Goal: Task Accomplishment & Management: Use online tool/utility

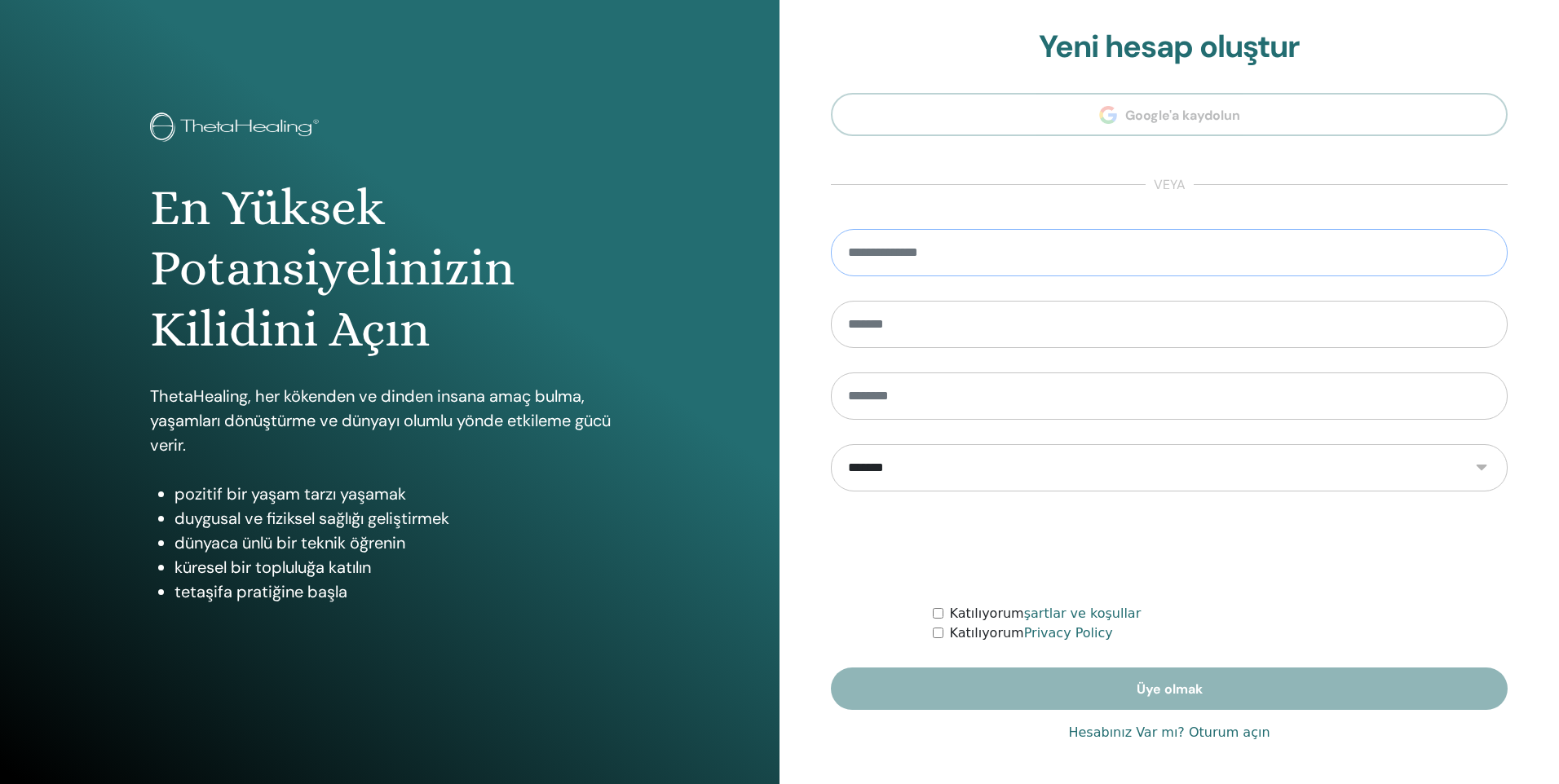
click at [935, 263] on input "email" at bounding box center [1169, 252] width 677 height 47
click at [669, 413] on div "En Yüksek Potansiyelinizin Kilidini Açın ThetaHealing, her kökenden ve dinden i…" at bounding box center [389, 392] width 779 height 784
click at [1097, 732] on link "Hesabınız Var mı? Oturum açın" at bounding box center [1169, 732] width 202 height 19
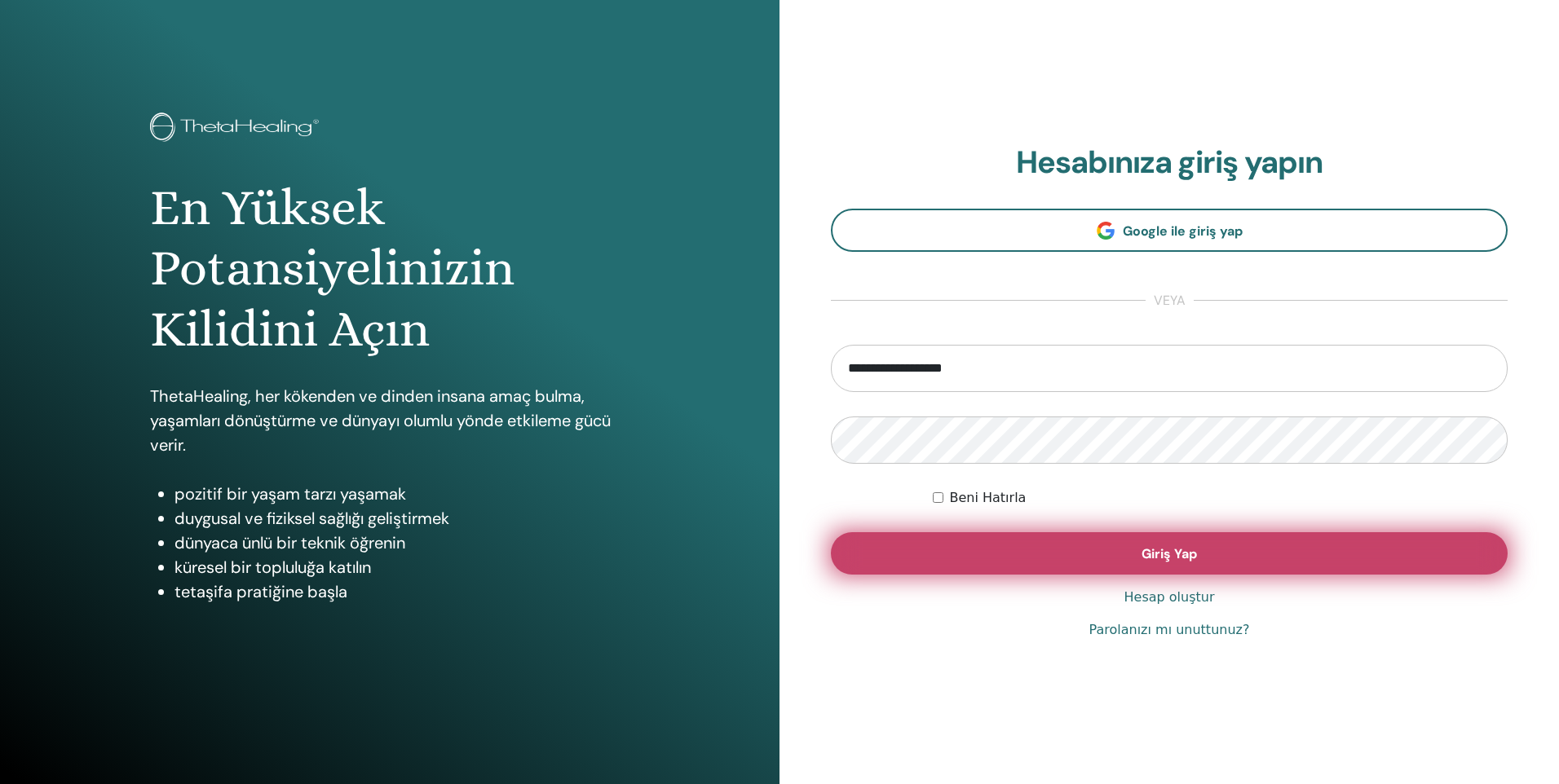
click at [1137, 550] on button "Giriş Yap" at bounding box center [1169, 553] width 677 height 42
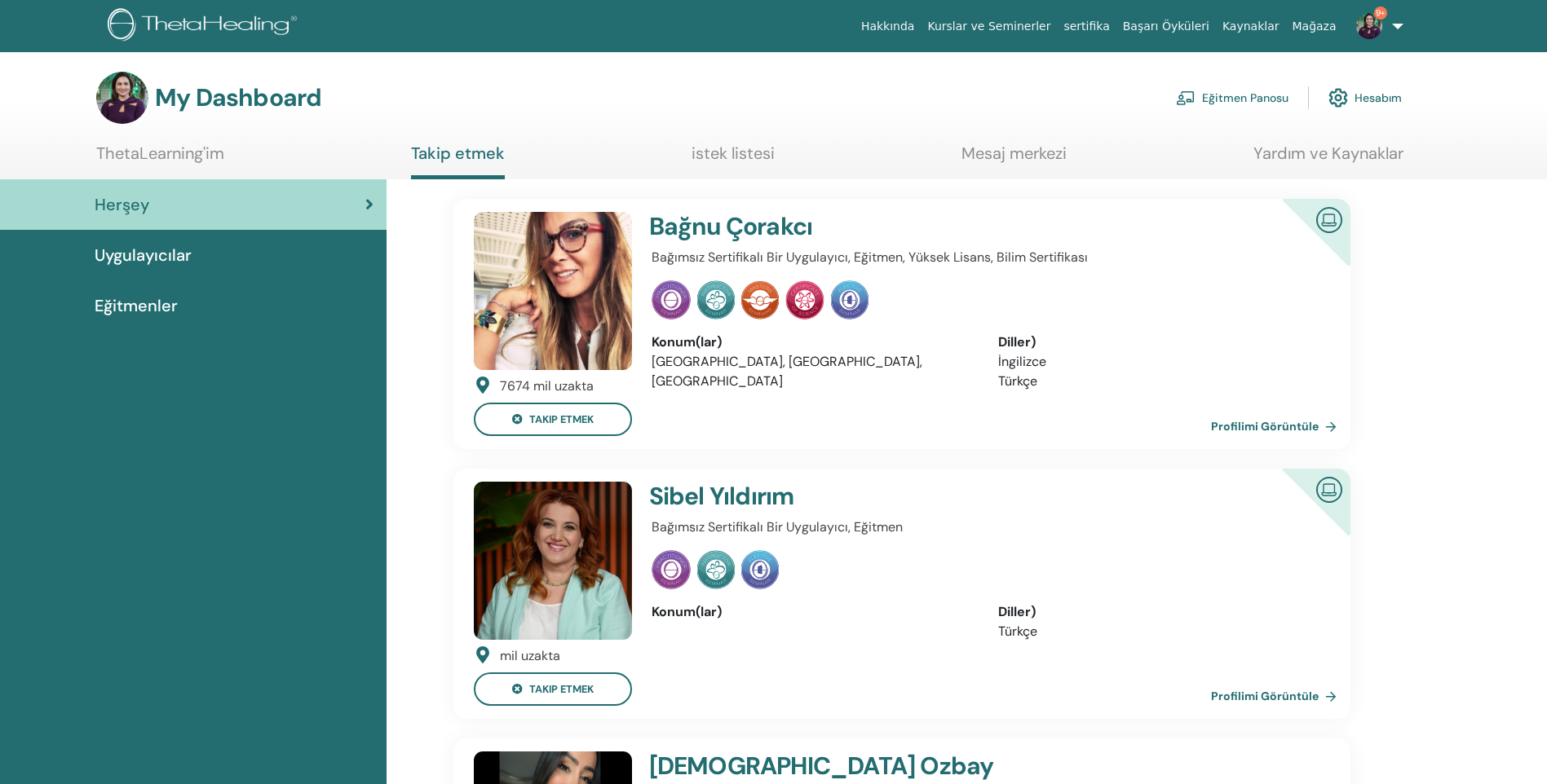
click at [1255, 97] on link "Eğitmen Panosu" at bounding box center [1231, 97] width 112 height 36
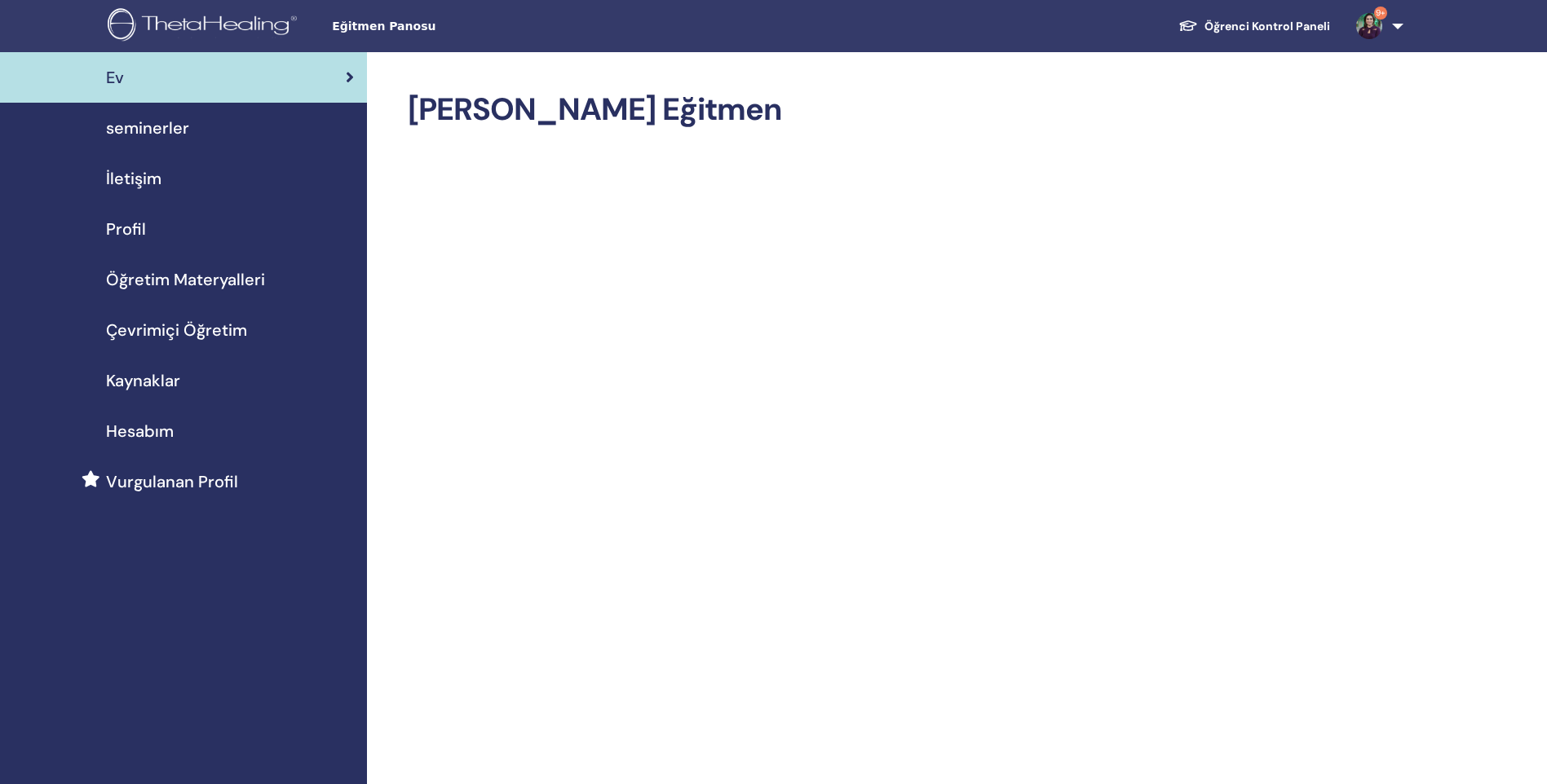
click at [1396, 18] on link "9+" at bounding box center [1376, 26] width 67 height 53
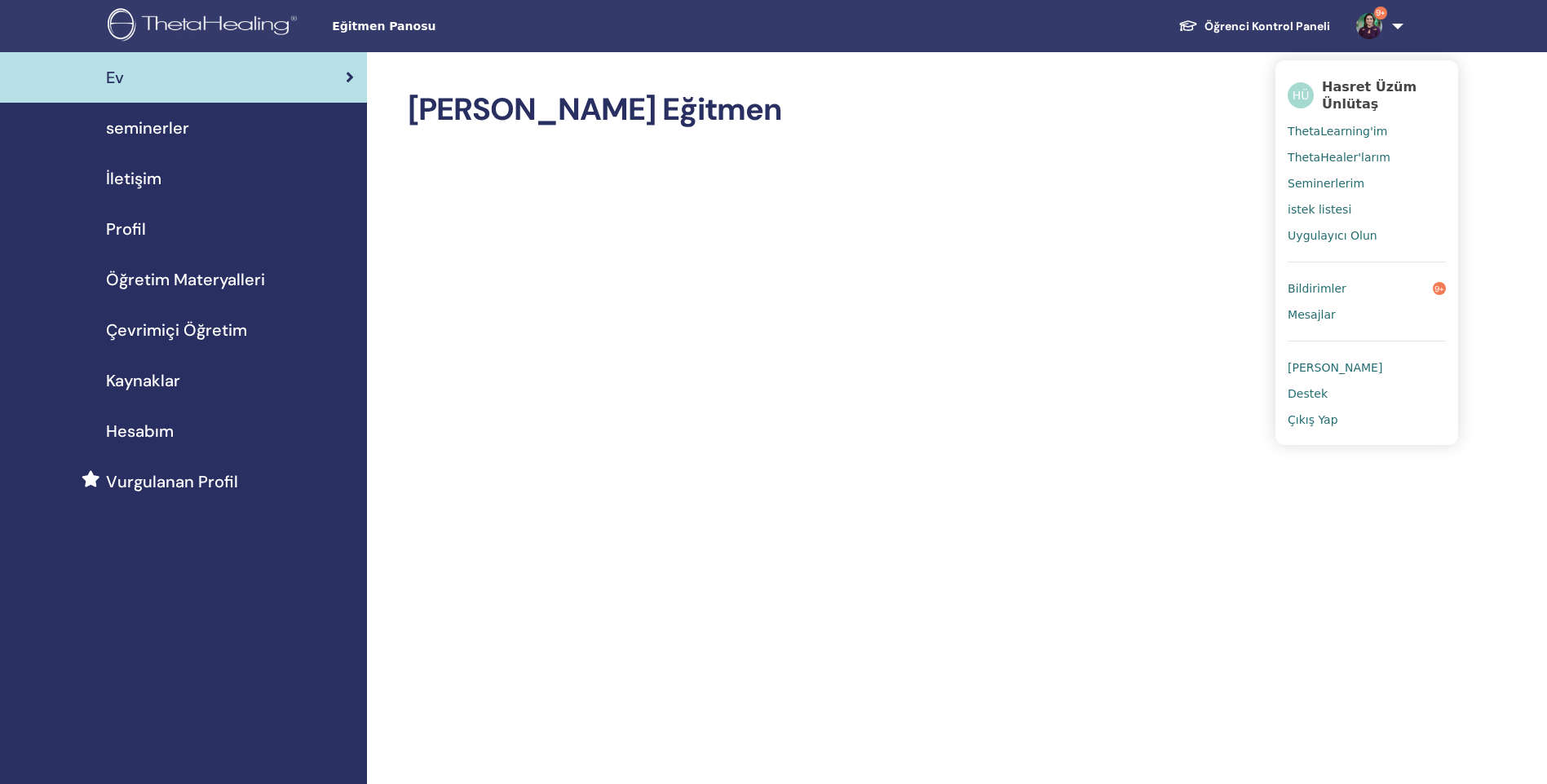
click at [1349, 150] on span "ThetaHealer'larım" at bounding box center [1338, 157] width 103 height 15
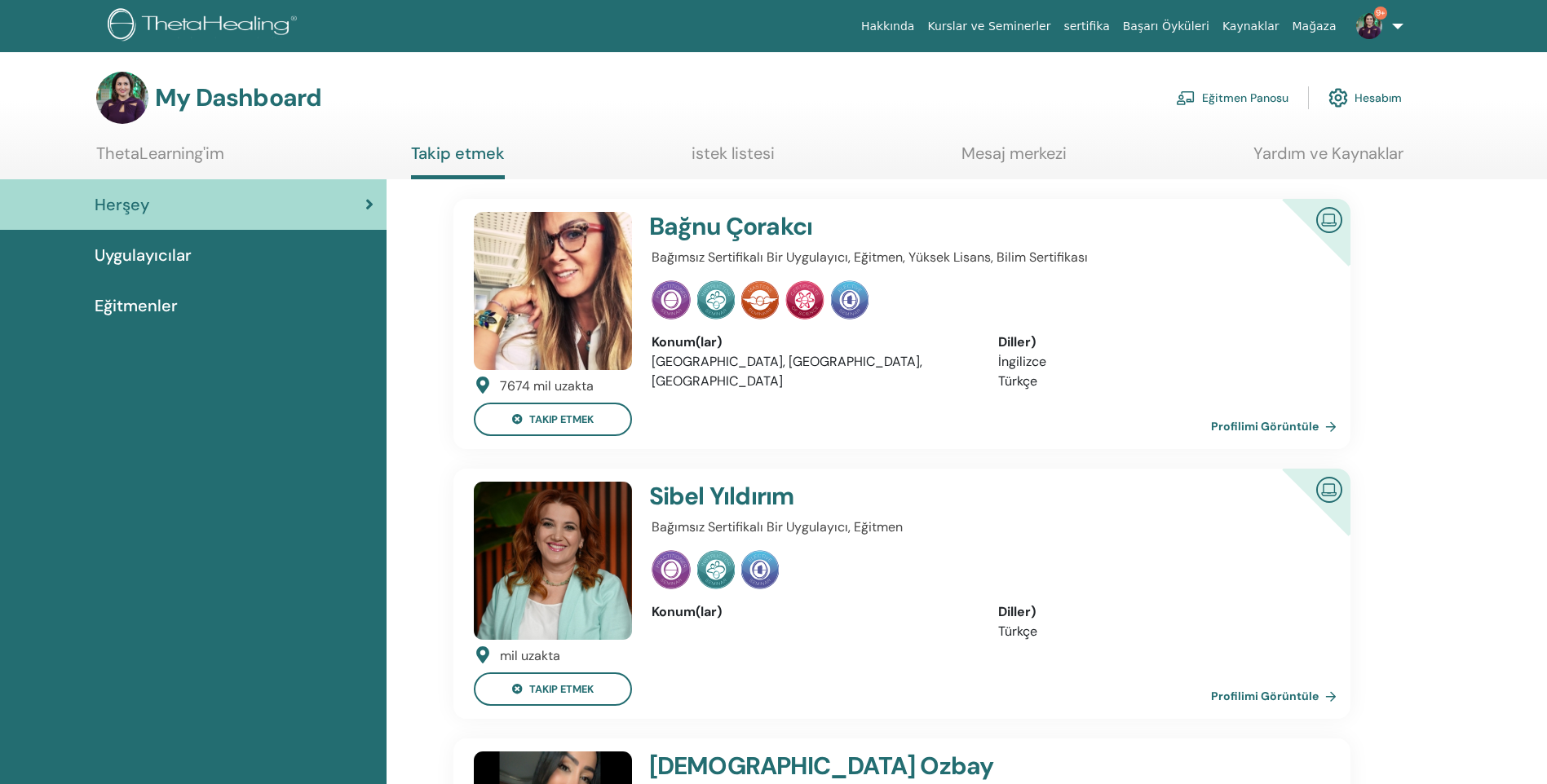
click at [1225, 94] on link "Eğitmen Panosu" at bounding box center [1231, 97] width 112 height 36
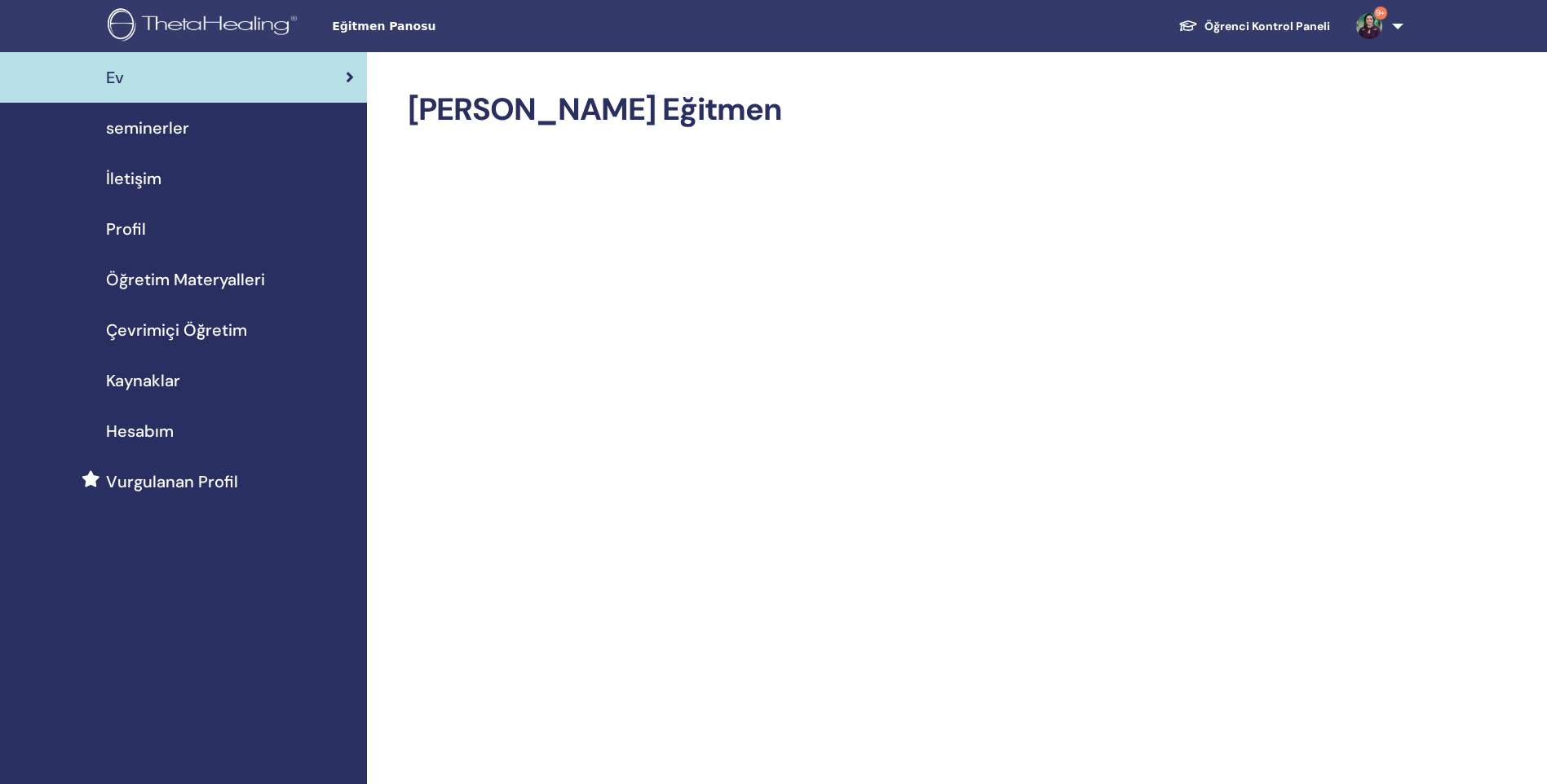
click at [141, 124] on span "seminerler" at bounding box center [147, 128] width 83 height 25
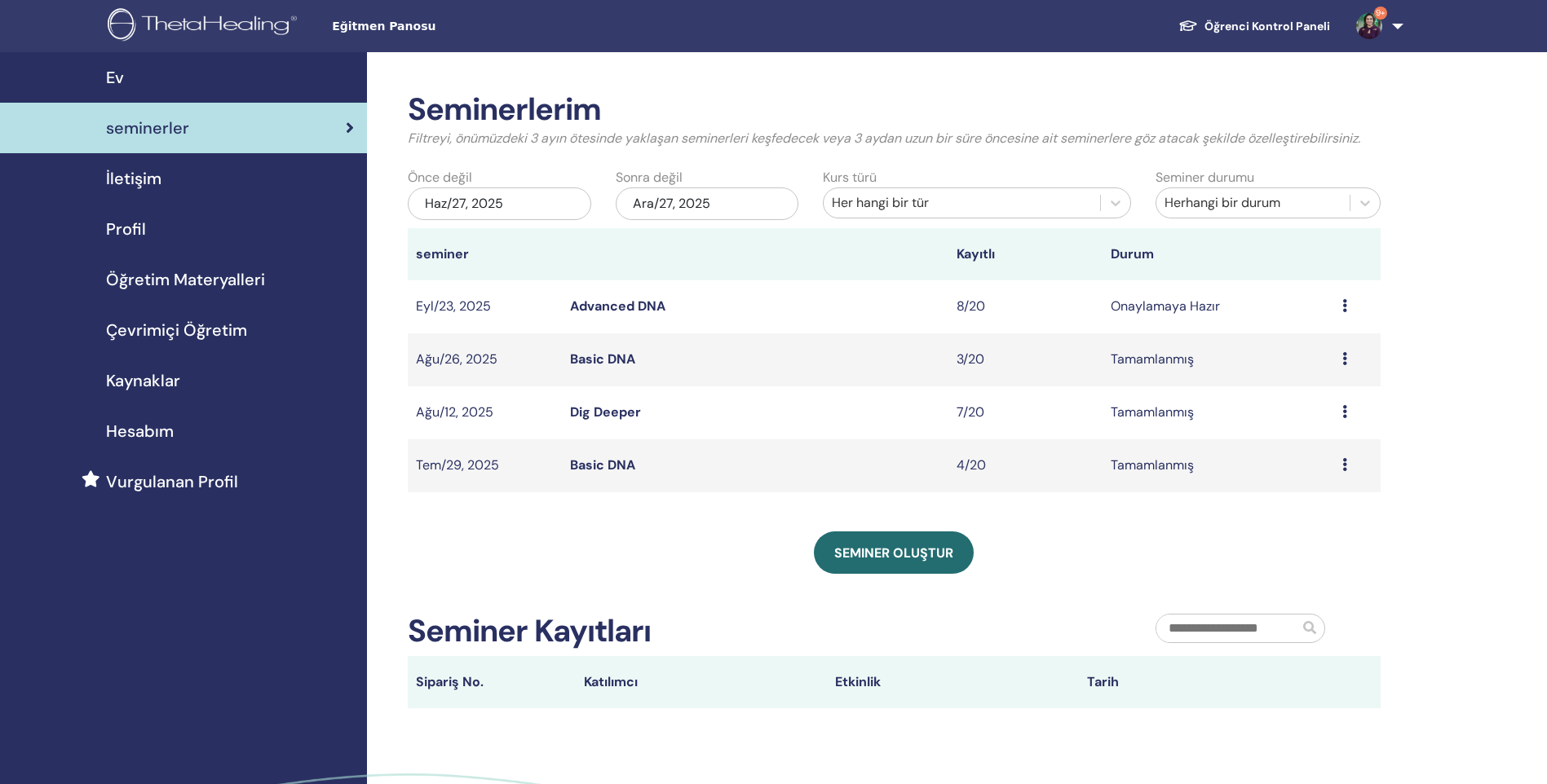
click at [589, 300] on link "Advanced DNA" at bounding box center [617, 307] width 96 height 18
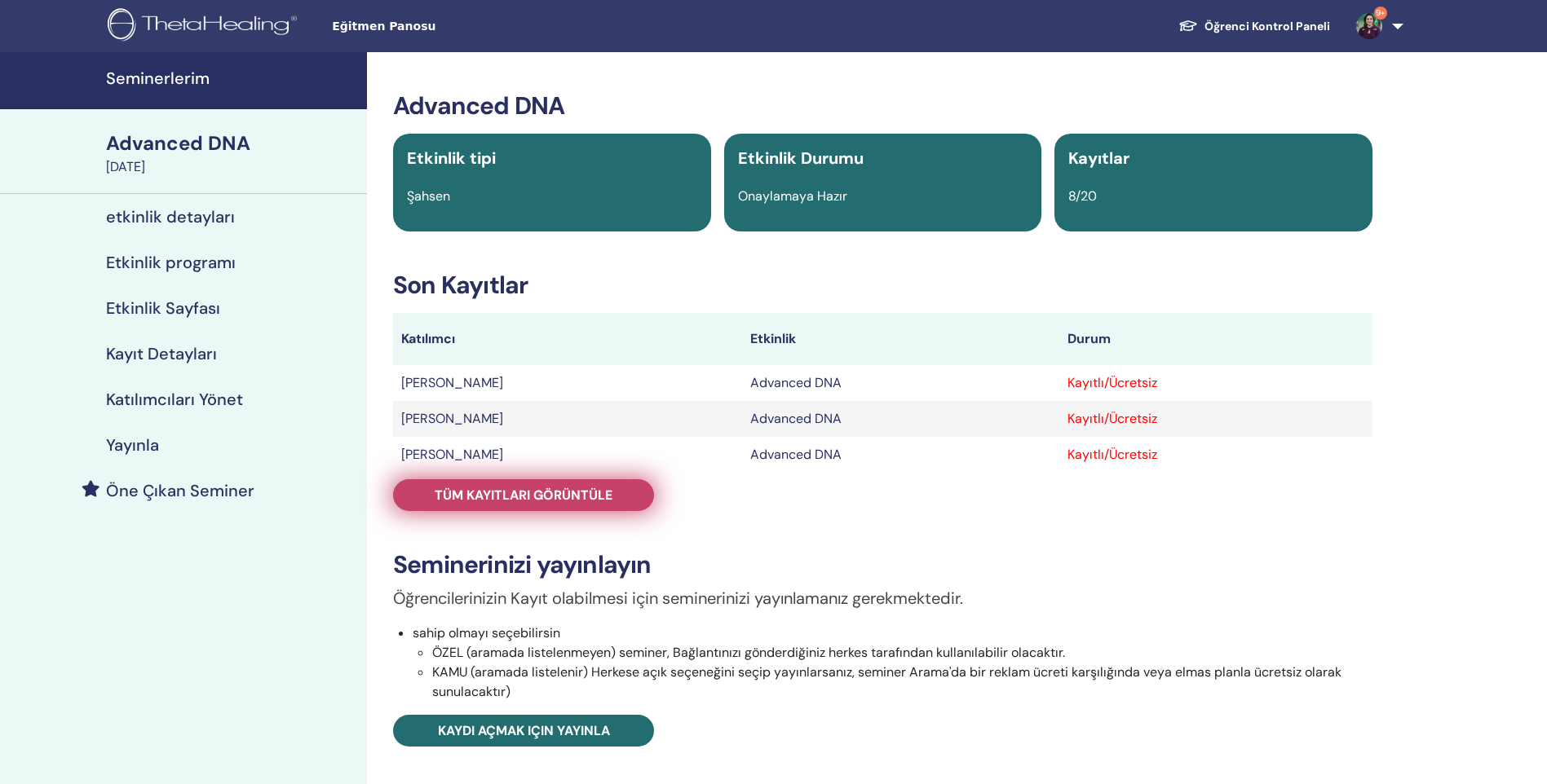
click at [589, 497] on span "Tüm kayıtları görüntüle" at bounding box center [523, 495] width 178 height 18
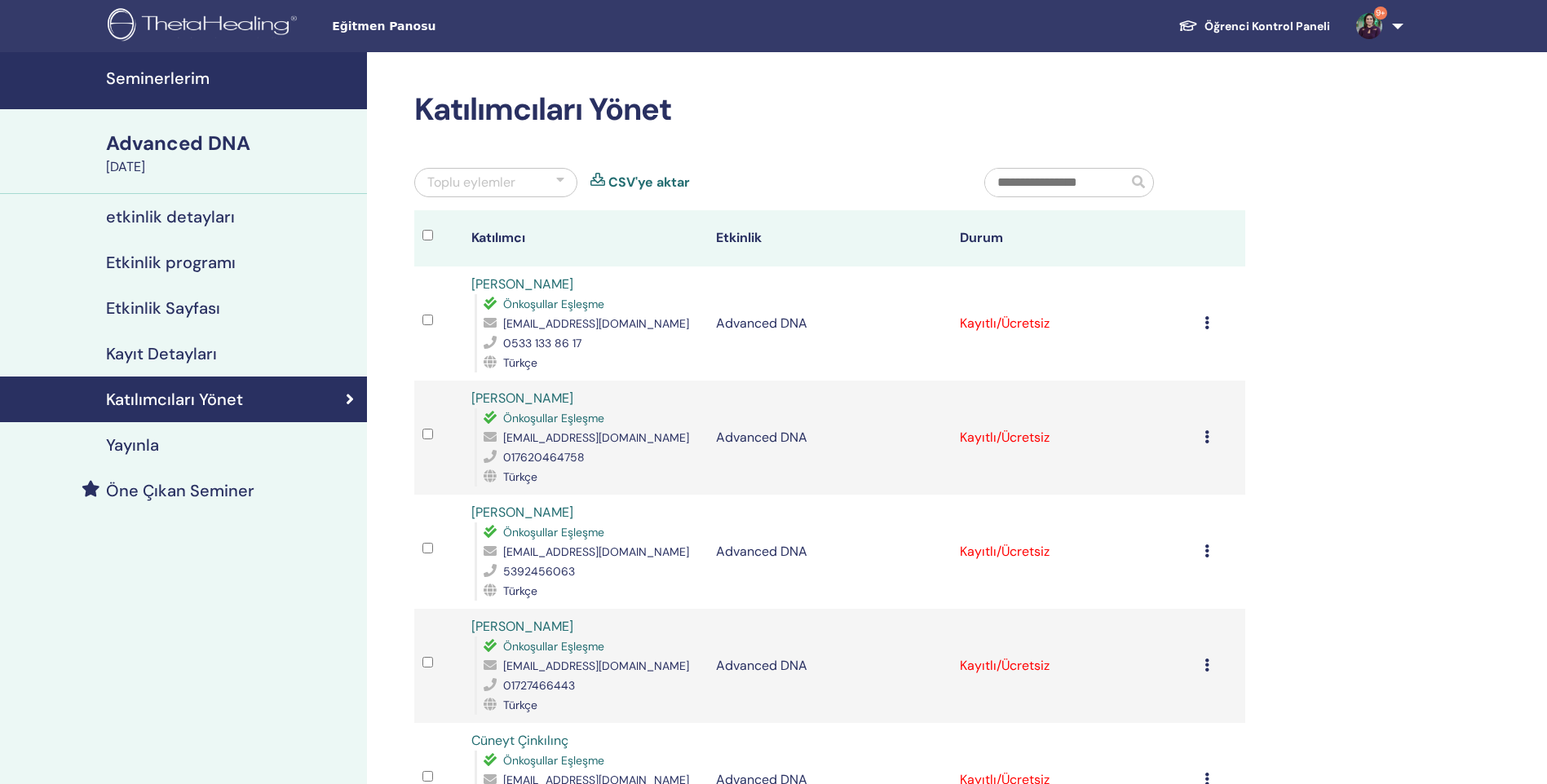
click at [1209, 323] on icon at bounding box center [1207, 322] width 5 height 13
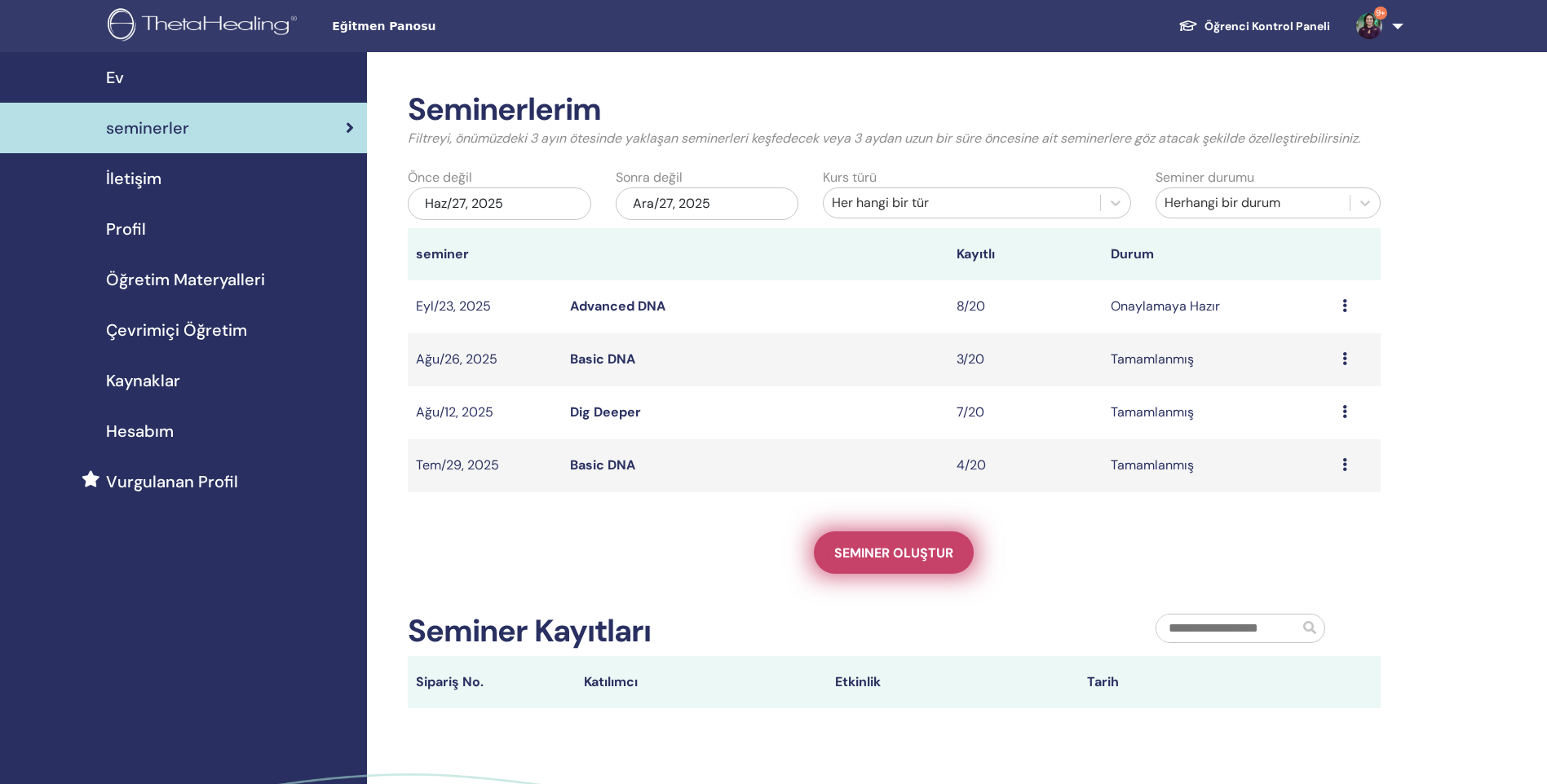
click at [934, 555] on span "Seminer oluştur" at bounding box center [894, 553] width 119 height 18
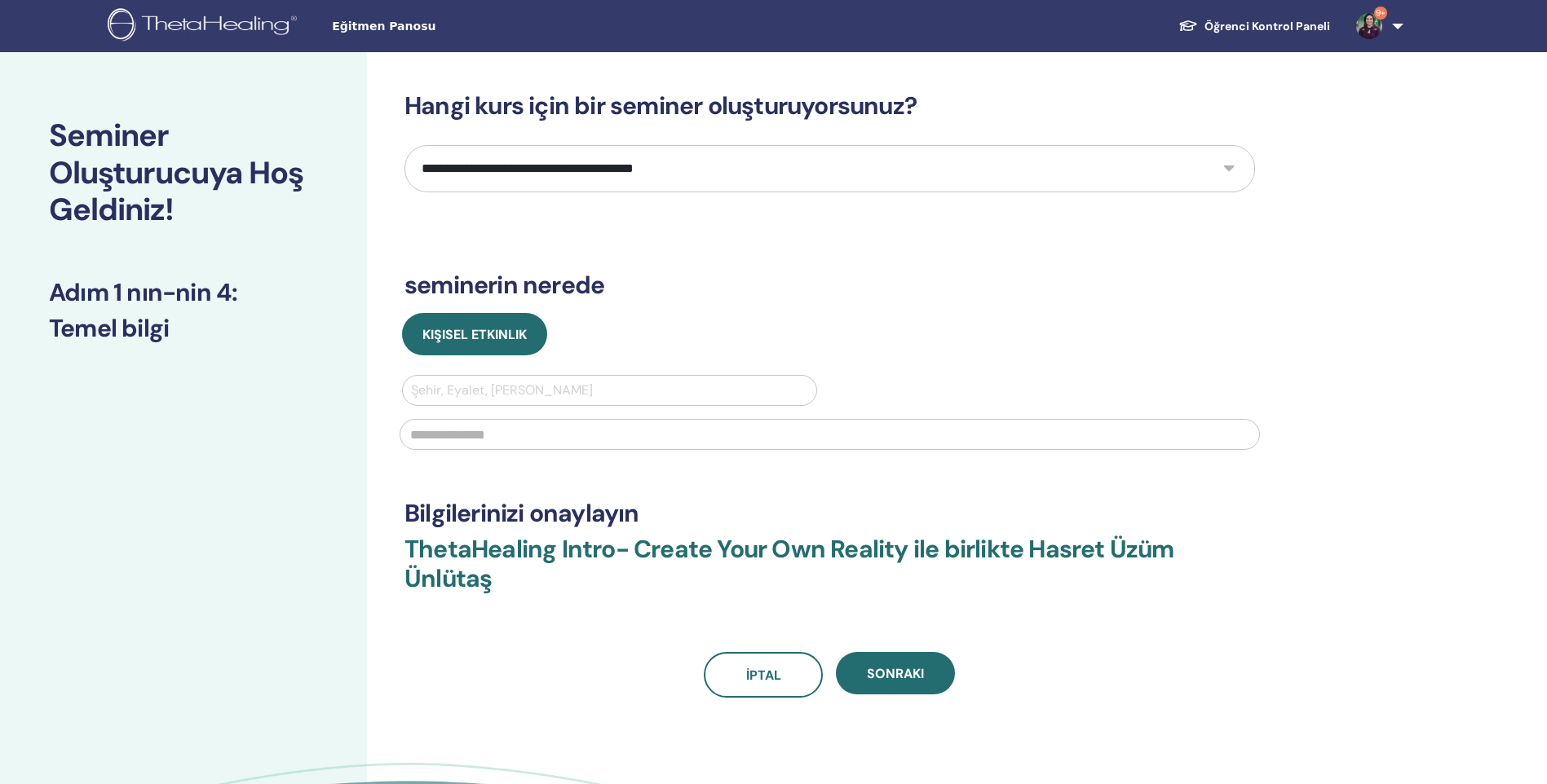
click at [1233, 164] on select "**********" at bounding box center [829, 169] width 850 height 47
select select "*"
click at [404, 145] on select "**********" at bounding box center [829, 169] width 850 height 47
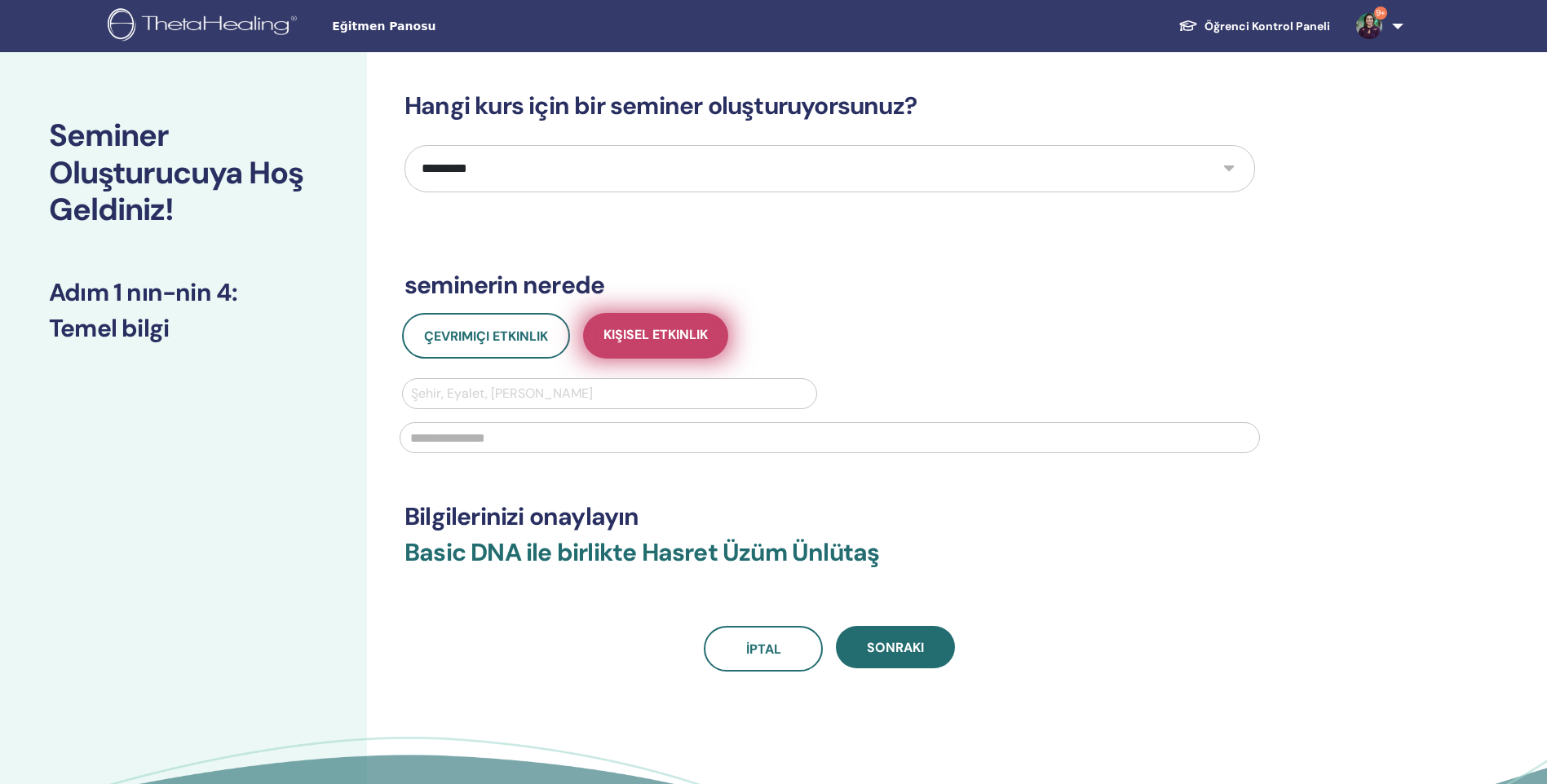
click at [665, 342] on span "Kişisel Etkinlik" at bounding box center [655, 335] width 104 height 20
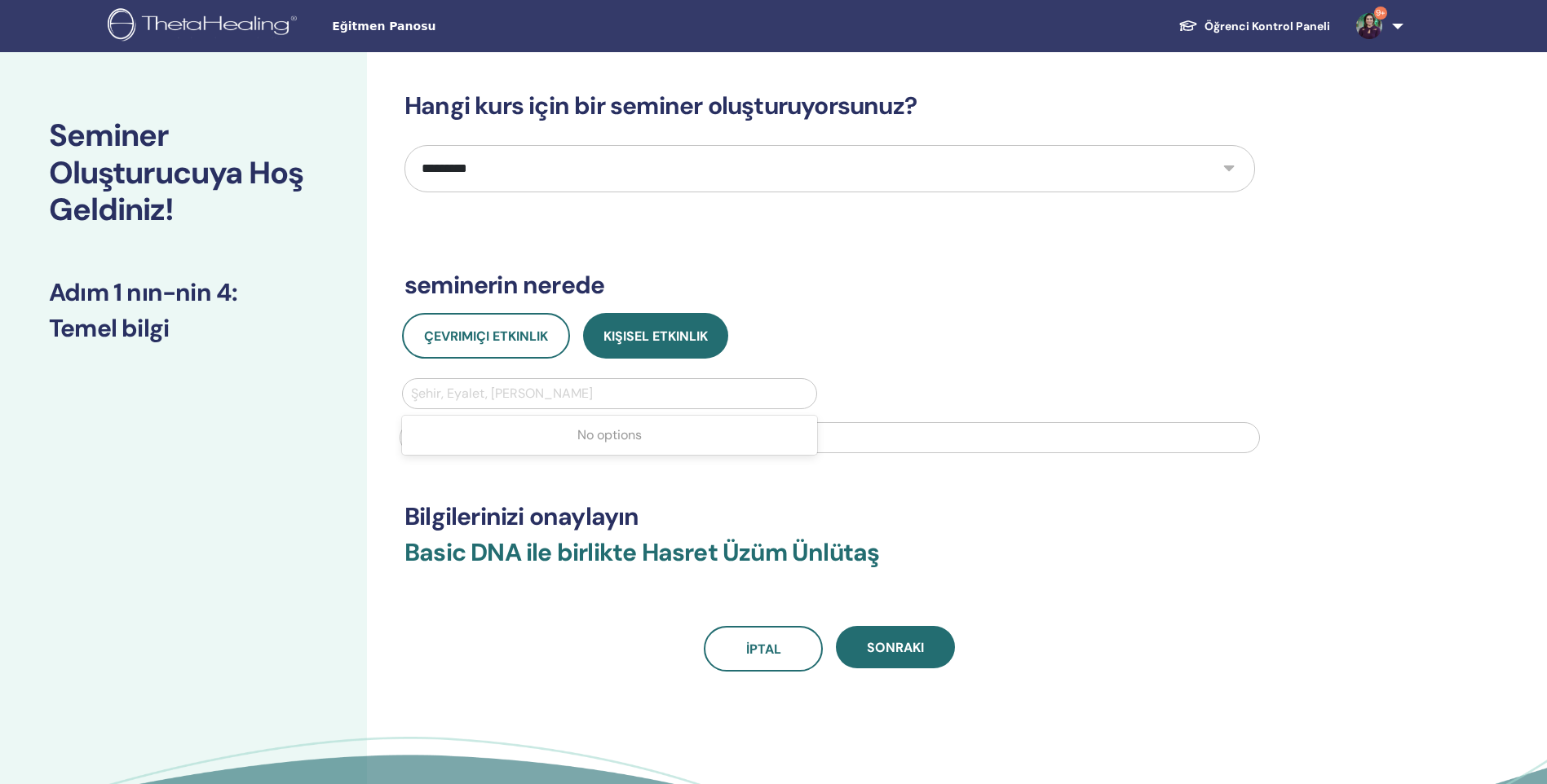
click at [484, 387] on div at bounding box center [609, 393] width 397 height 23
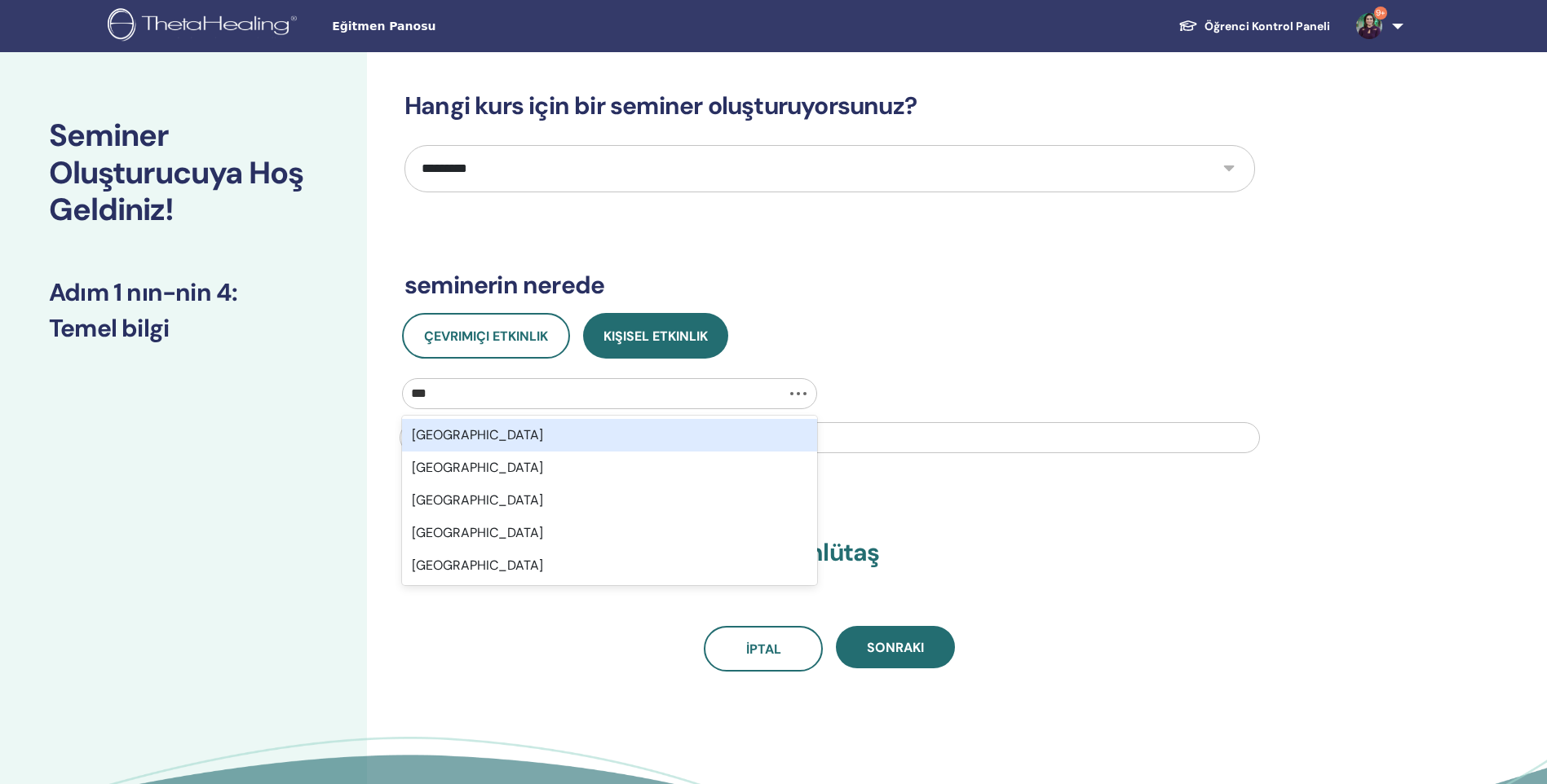
type input "****"
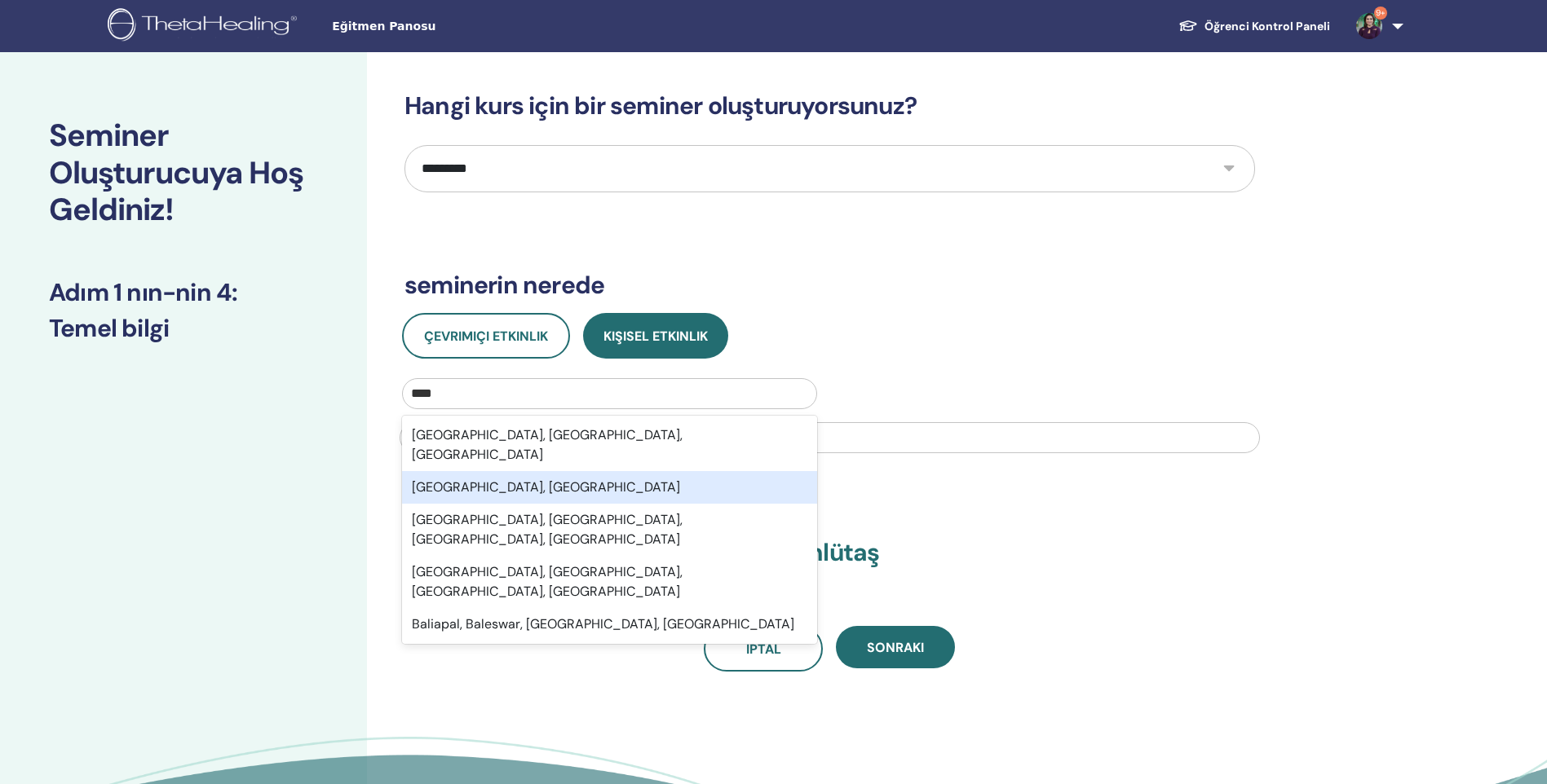
click at [466, 471] on div "Balıkesir, TUR" at bounding box center [609, 487] width 415 height 32
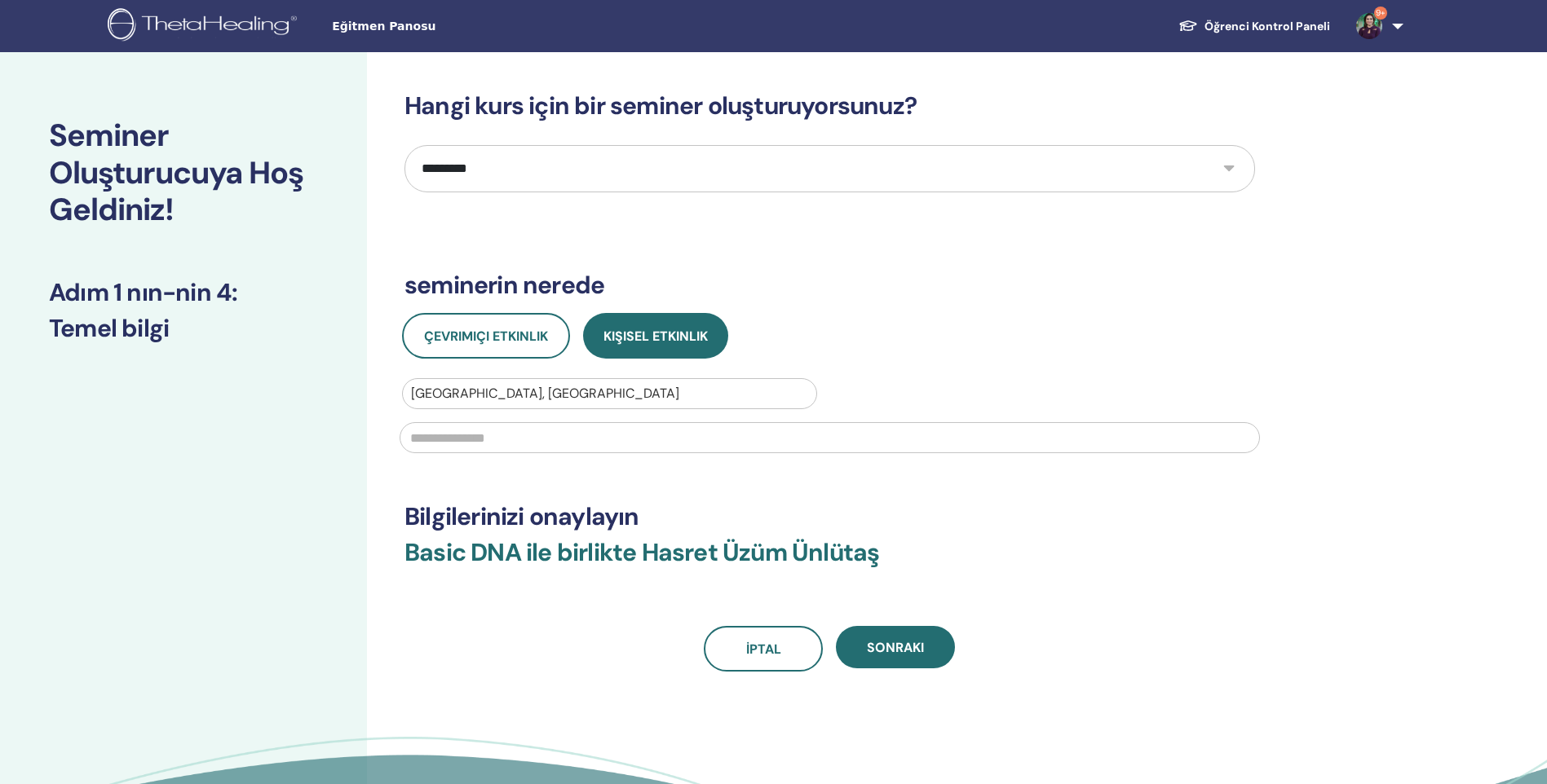
click at [481, 438] on input "text" at bounding box center [829, 437] width 860 height 31
type input "**********"
click at [928, 652] on button "Sonraki" at bounding box center [895, 646] width 119 height 42
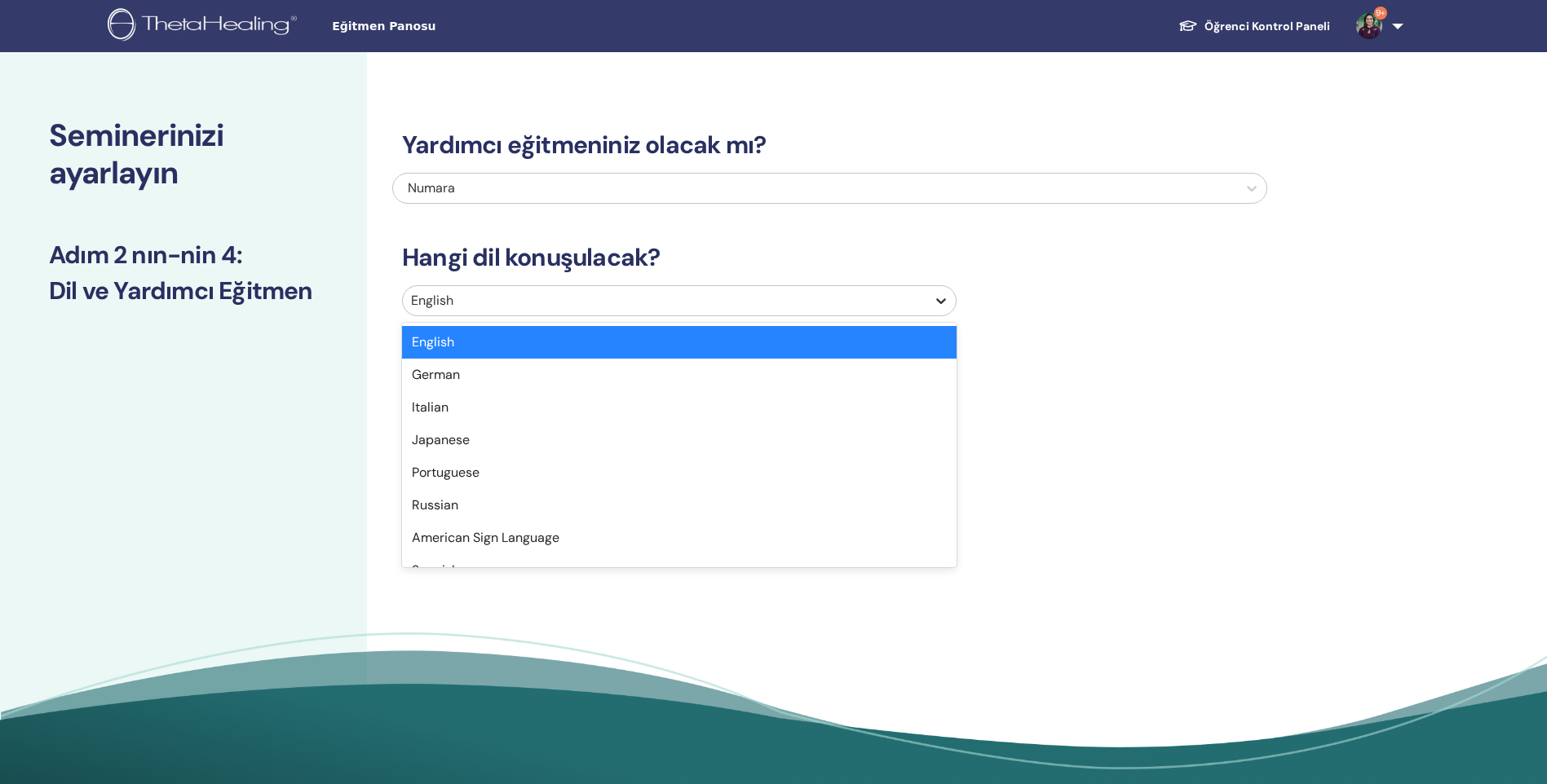
click at [942, 302] on icon at bounding box center [940, 300] width 17 height 17
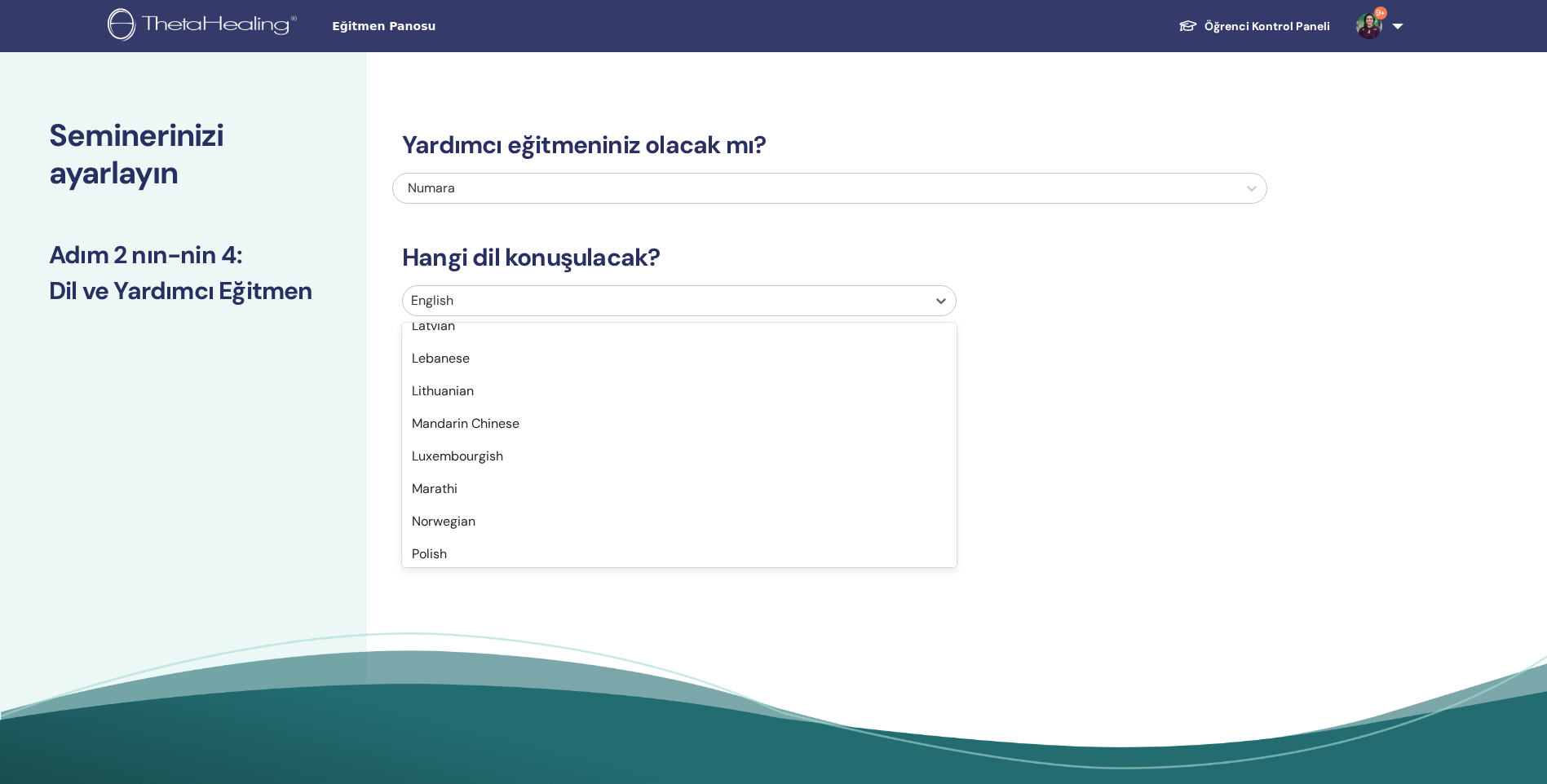
scroll to position [1294, 0]
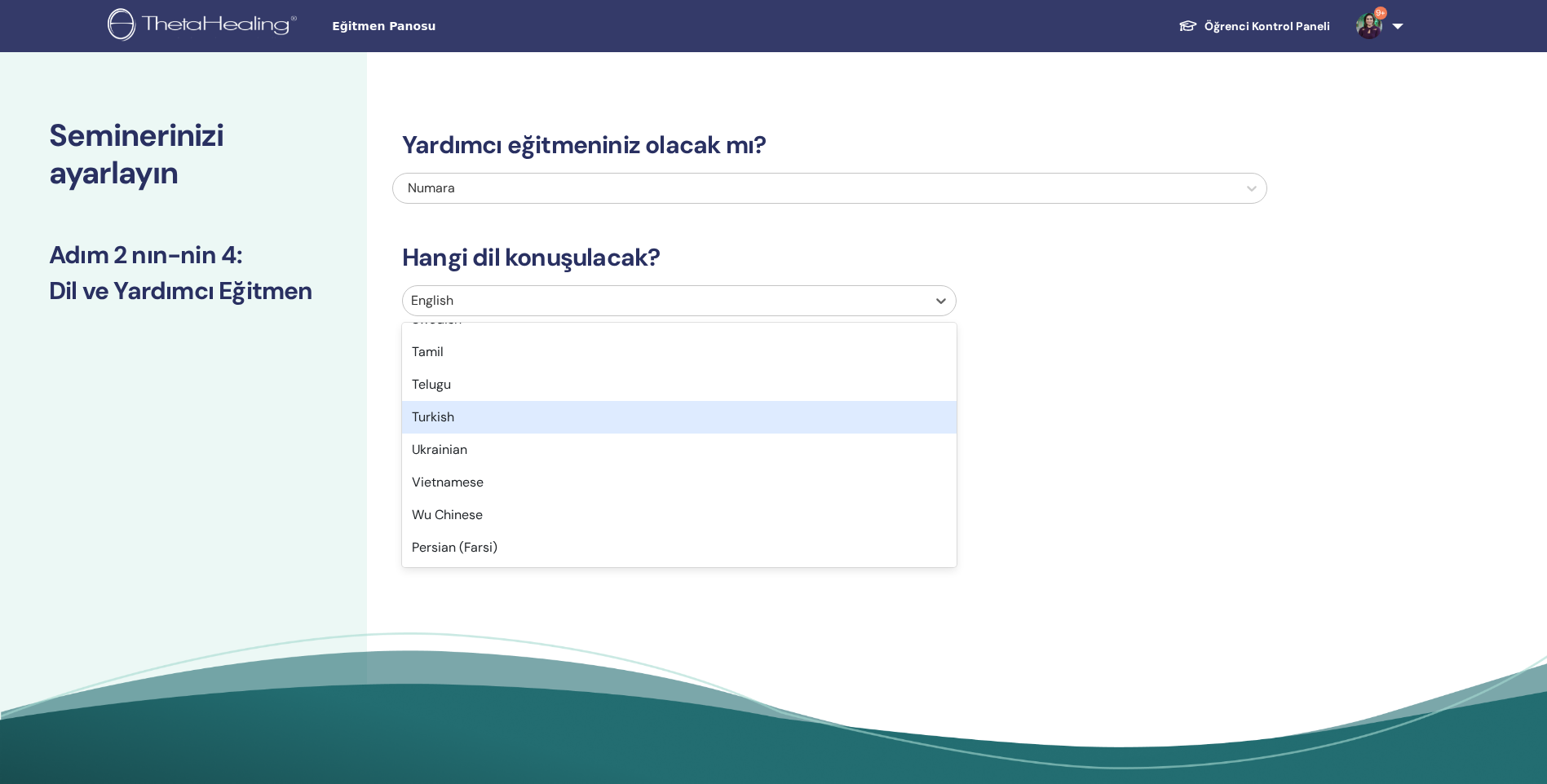
click at [432, 421] on div "Turkish" at bounding box center [679, 417] width 555 height 32
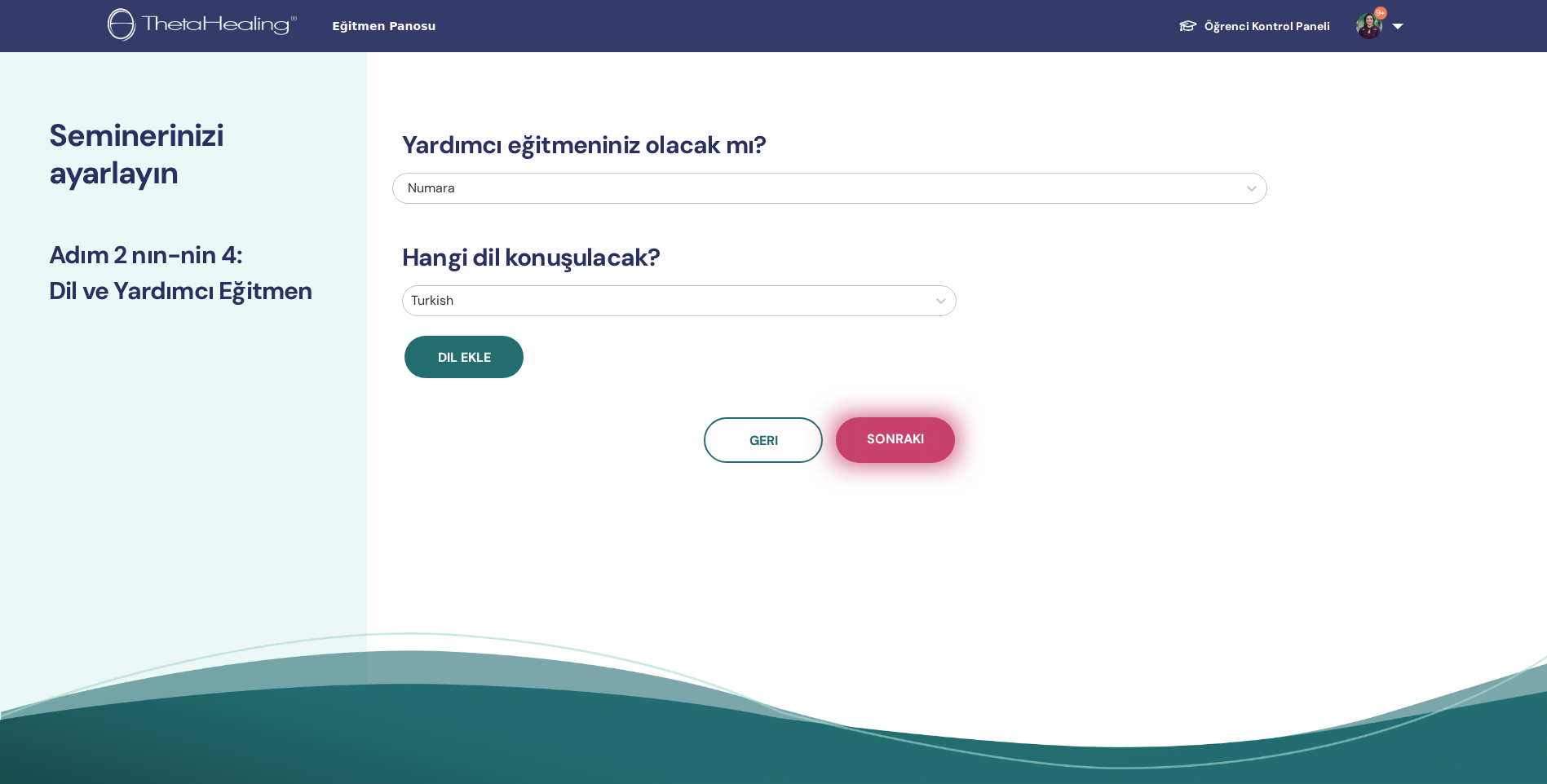
click at [888, 438] on span "Sonraki" at bounding box center [895, 440] width 57 height 20
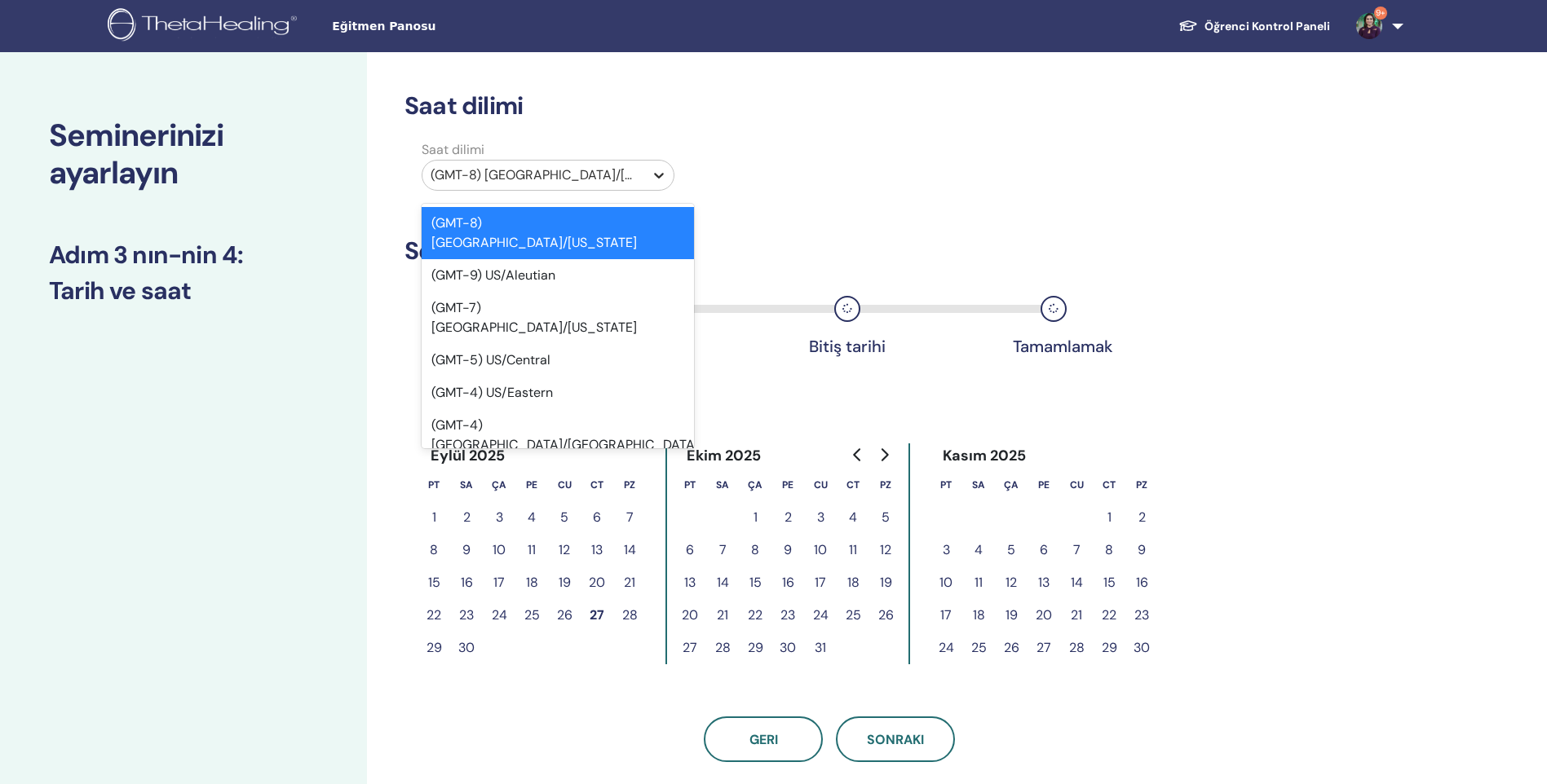
click at [669, 177] on div at bounding box center [658, 174] width 29 height 29
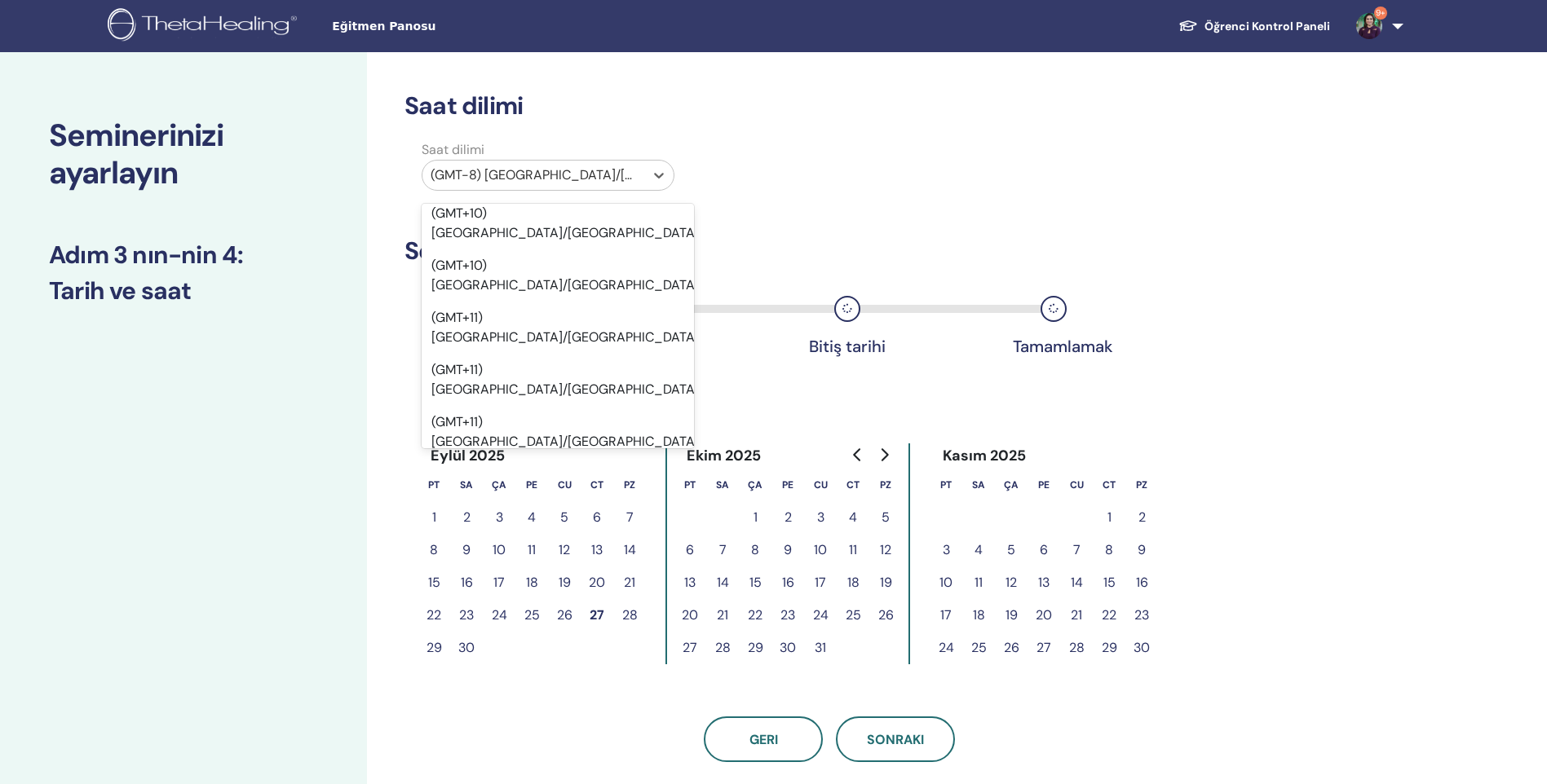
scroll to position [19070, 0]
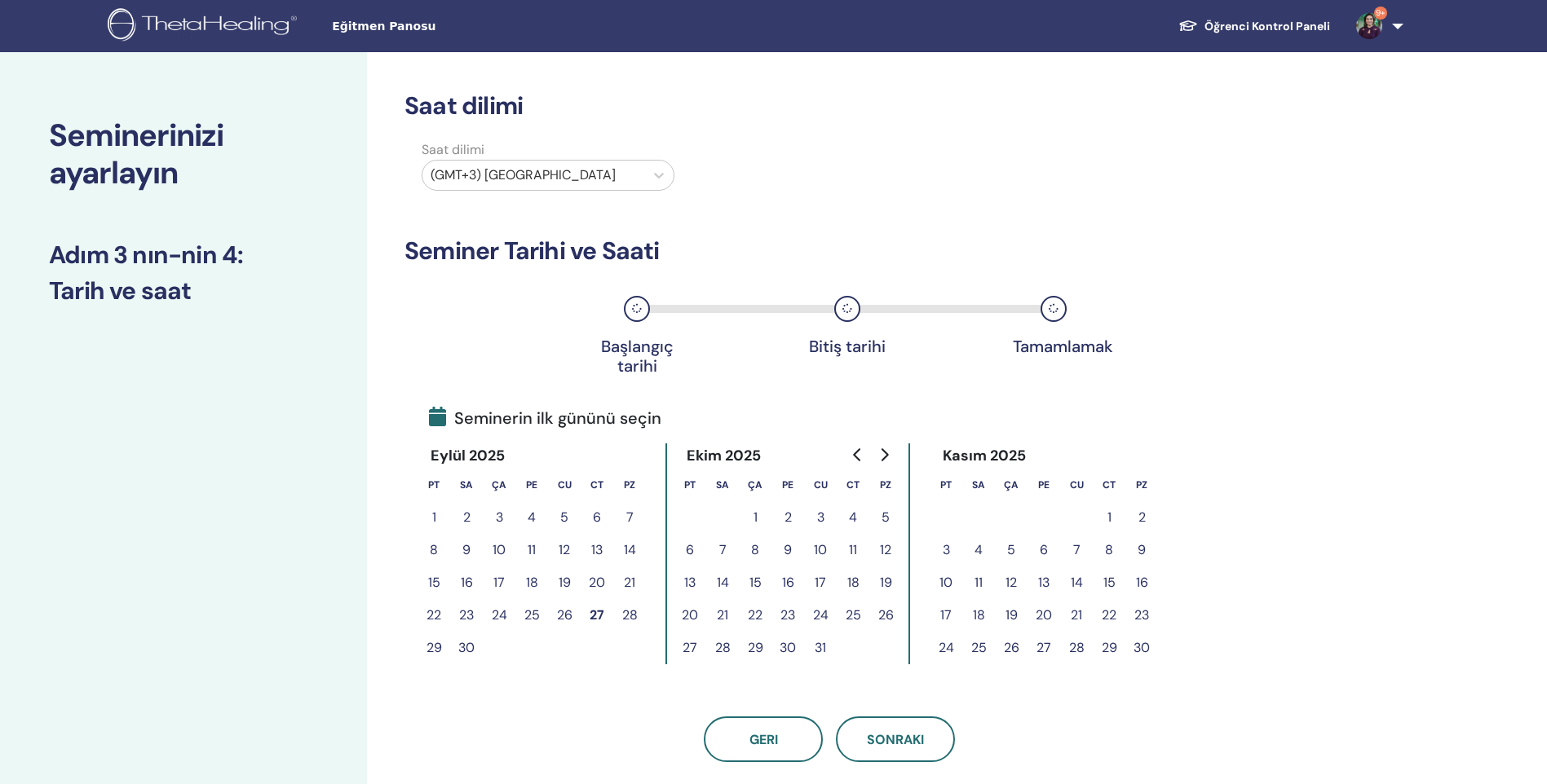
click at [428, 646] on button "29" at bounding box center [433, 647] width 32 height 32
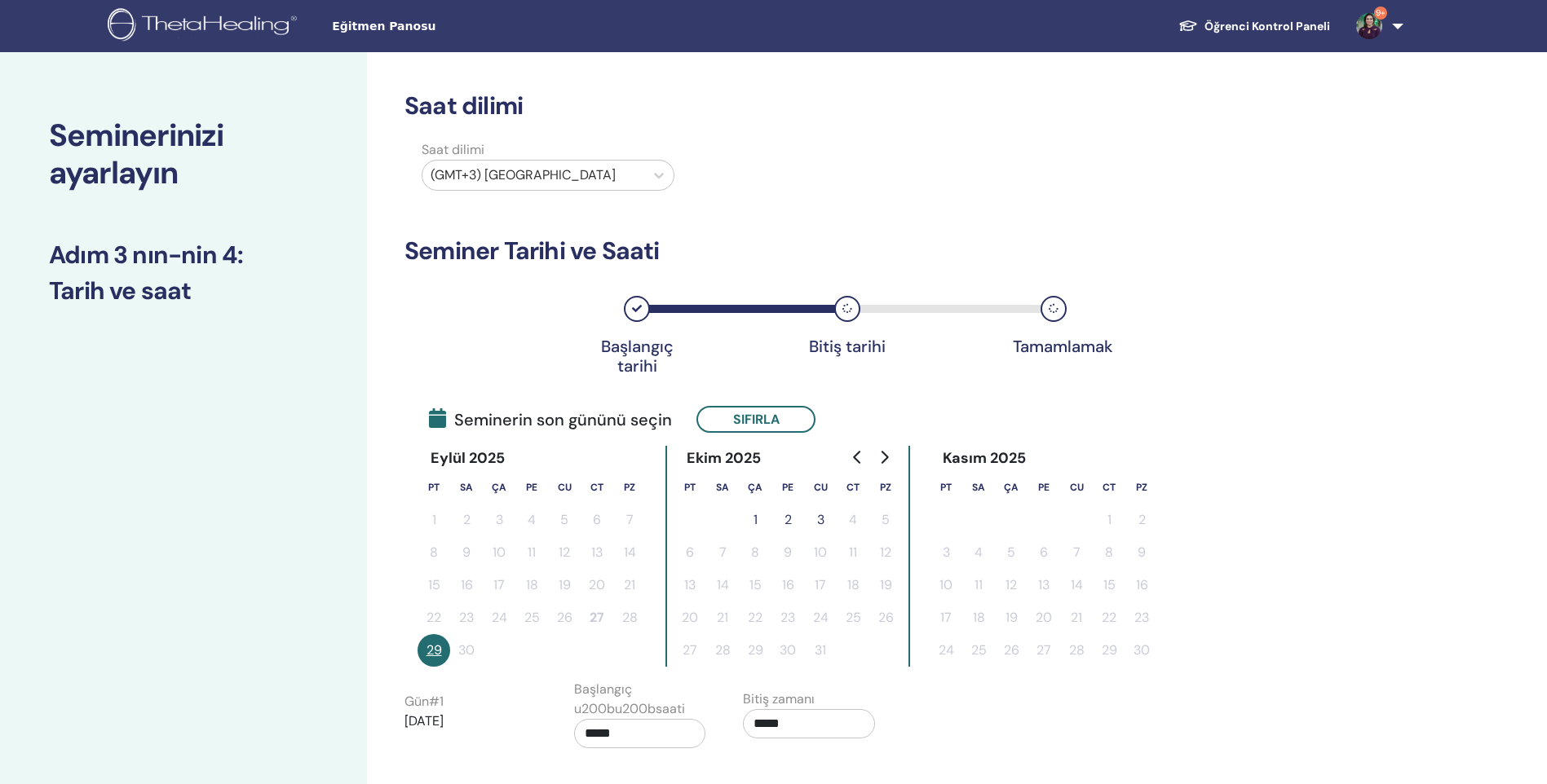
click at [753, 522] on button "1" at bounding box center [755, 519] width 32 height 32
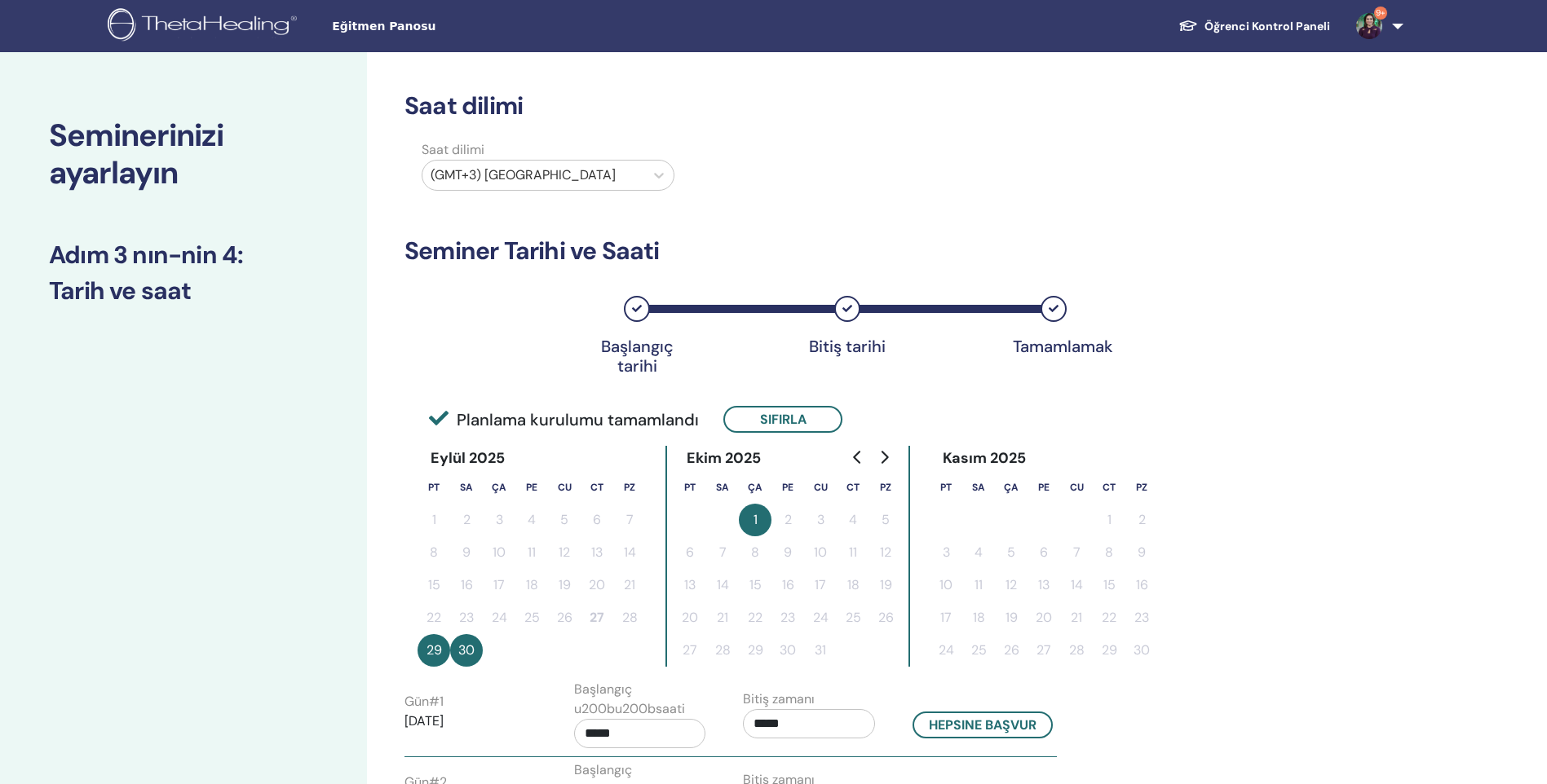
scroll to position [407, 0]
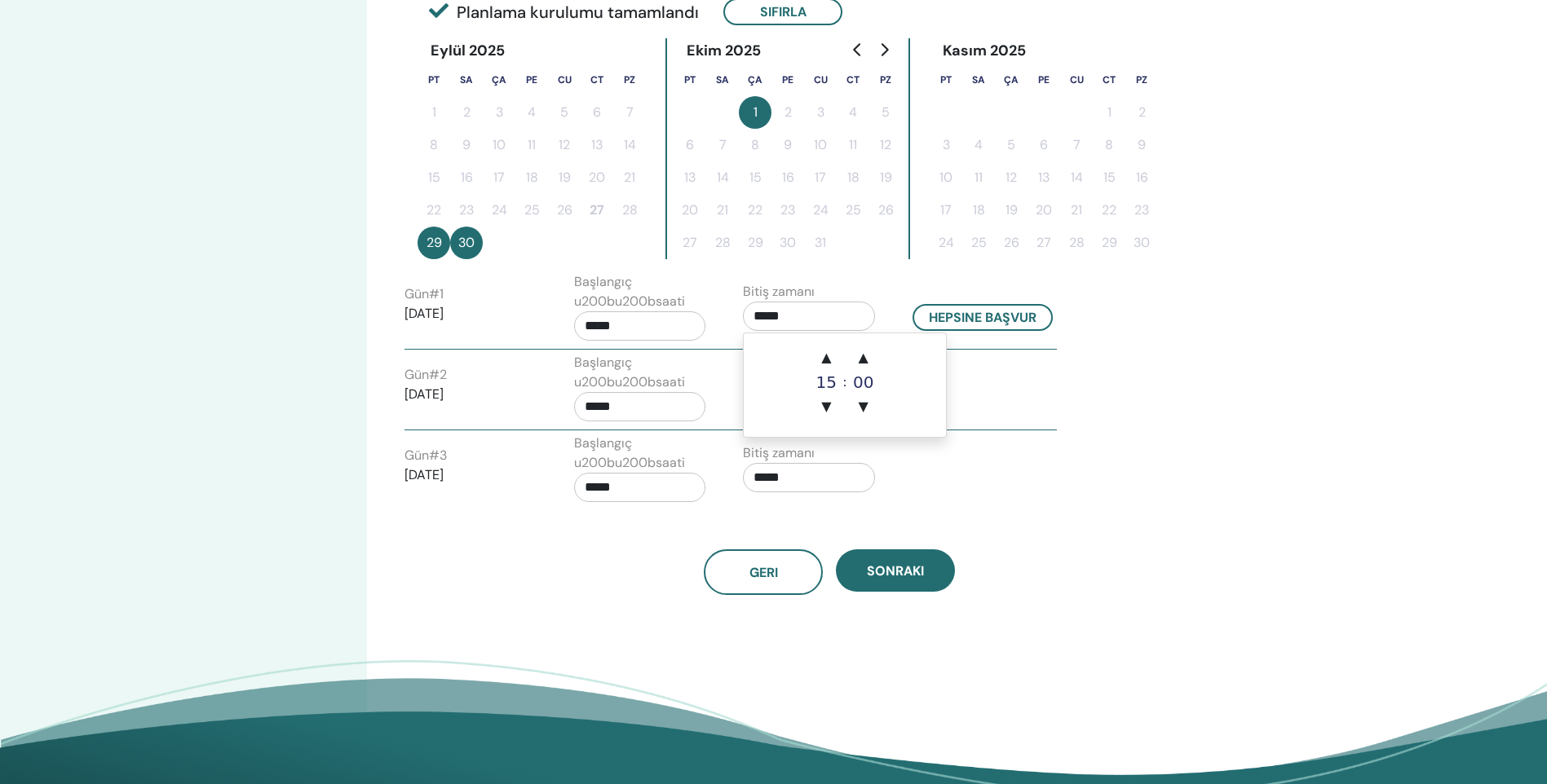
click at [812, 314] on input "*****" at bounding box center [808, 315] width 132 height 29
click at [824, 362] on span "▲" at bounding box center [826, 357] width 32 height 32
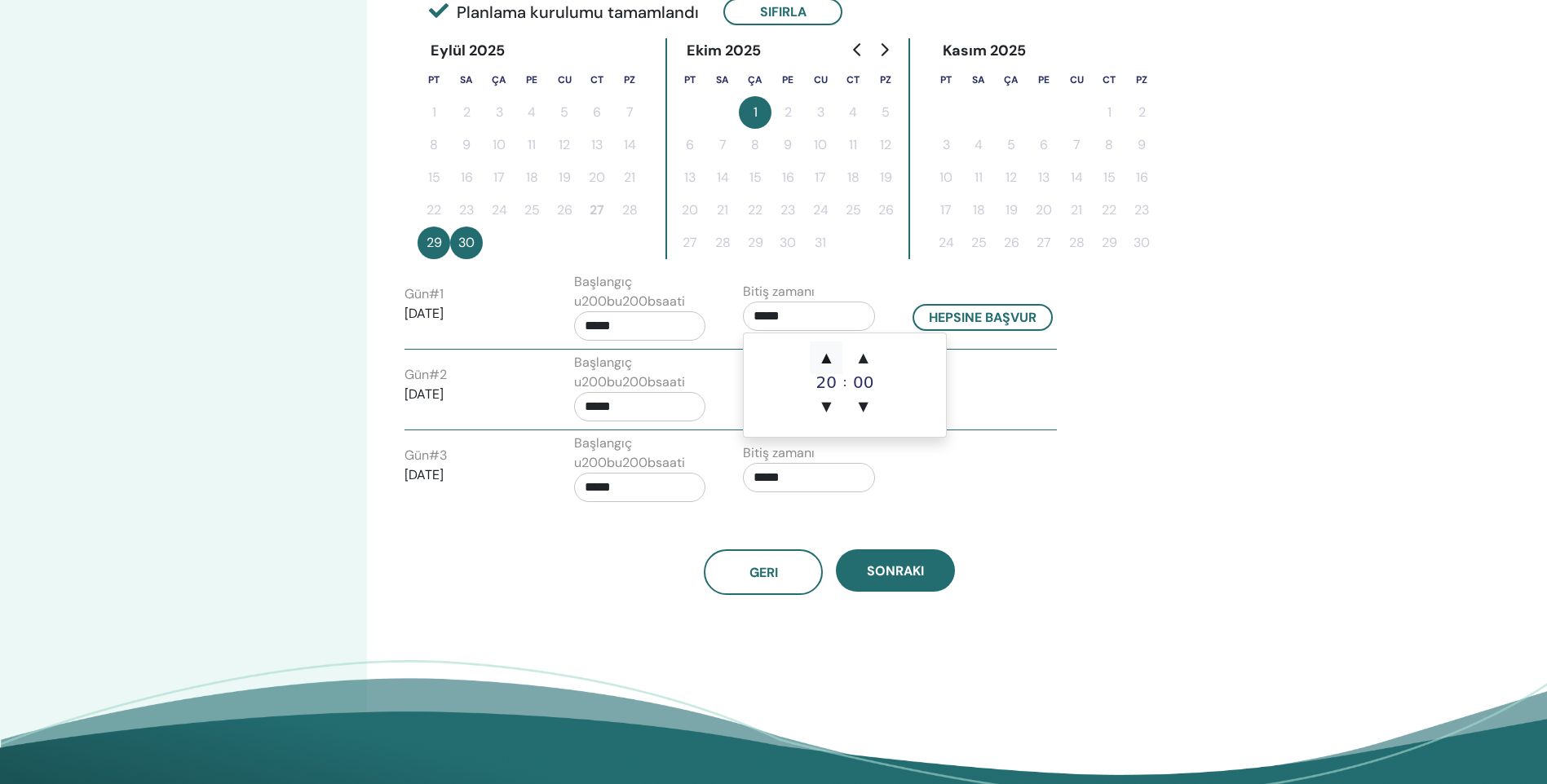
click at [824, 361] on span "▲" at bounding box center [826, 357] width 32 height 32
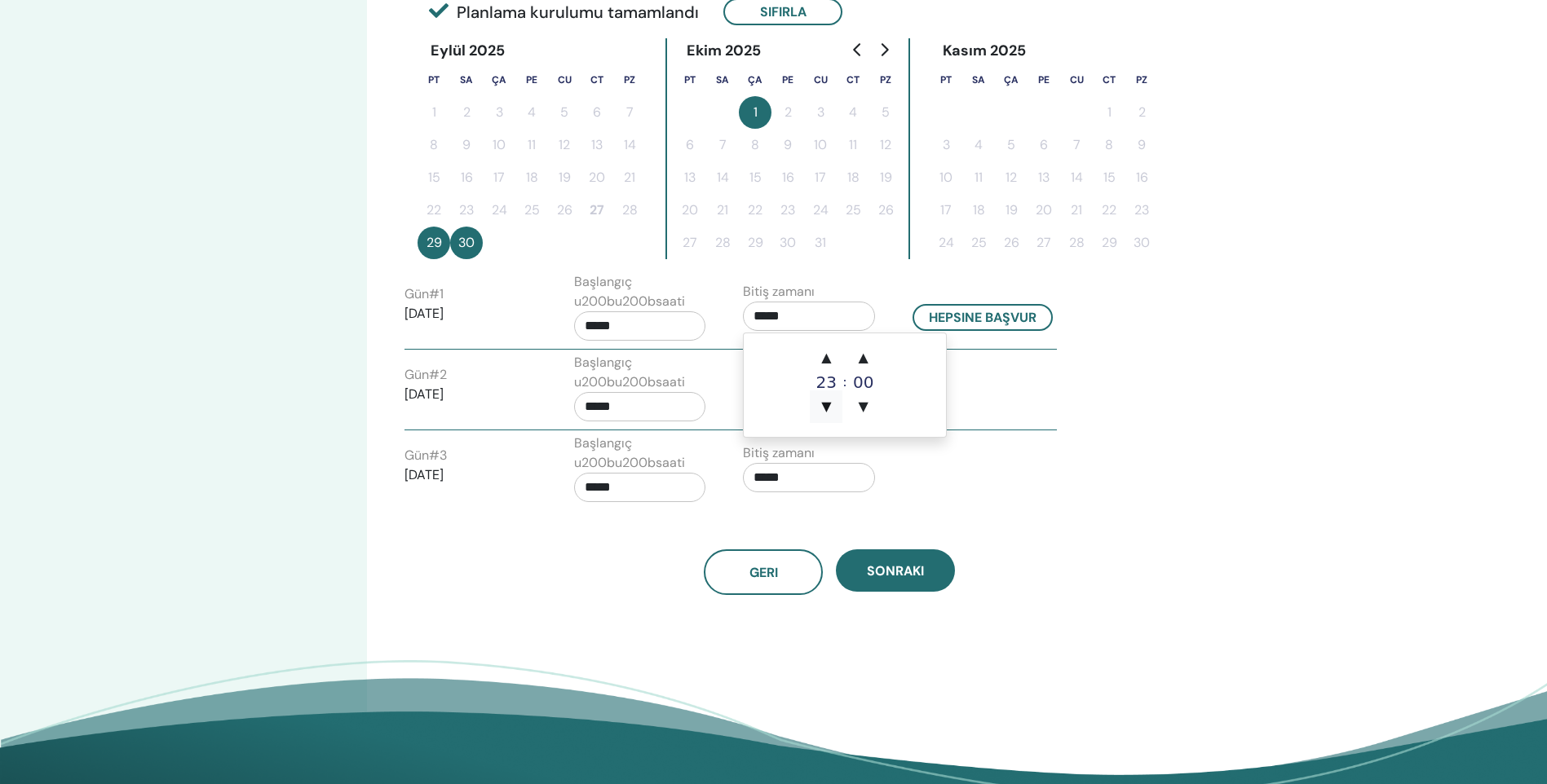
click at [823, 406] on span "▼" at bounding box center [826, 406] width 32 height 32
click at [867, 400] on span "▼" at bounding box center [862, 406] width 32 height 32
click at [816, 356] on span "▲" at bounding box center [826, 357] width 32 height 32
type input "*****"
click at [639, 323] on input "*****" at bounding box center [640, 325] width 132 height 29
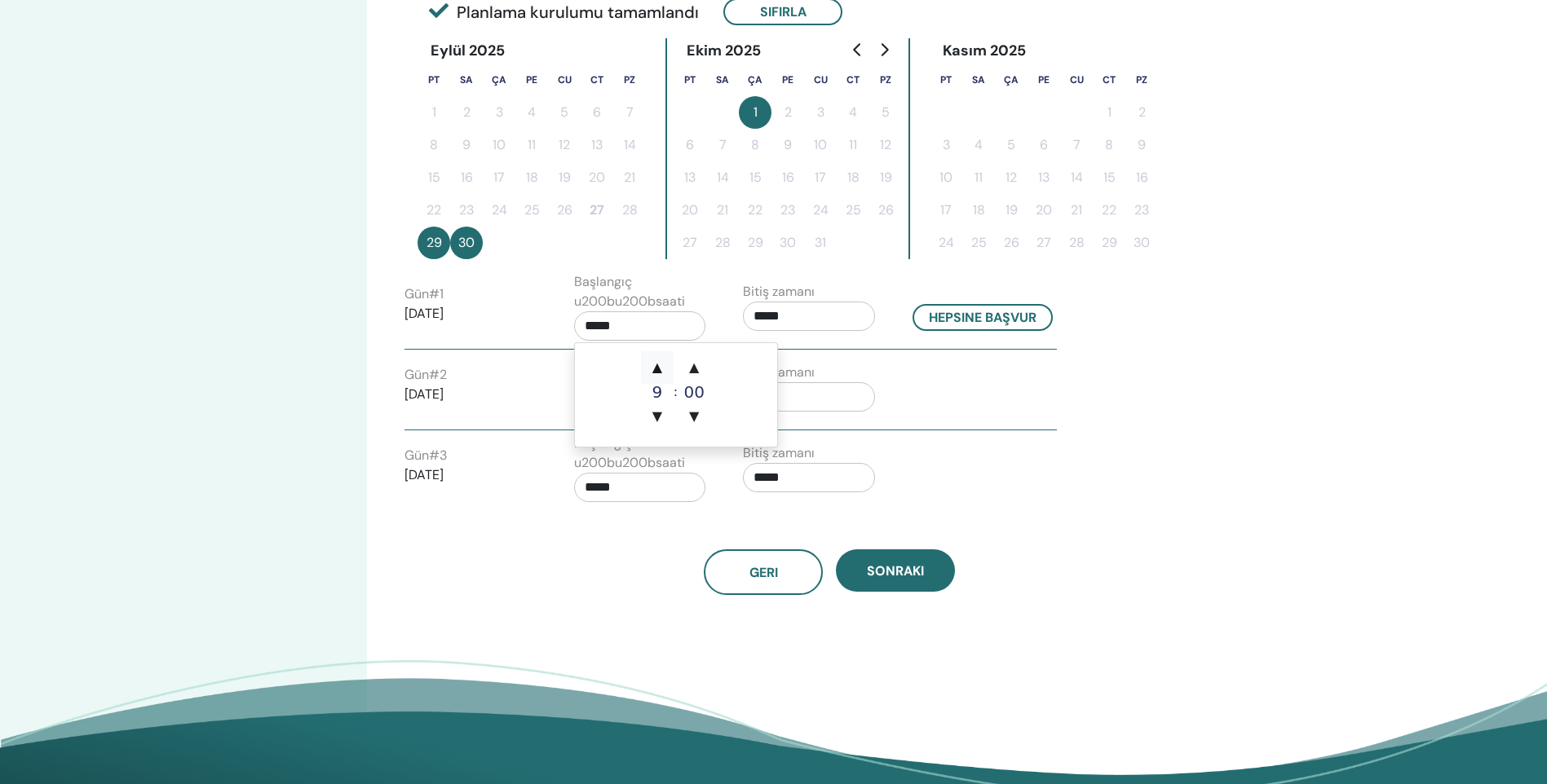
click at [647, 357] on span "▲" at bounding box center [656, 367] width 32 height 32
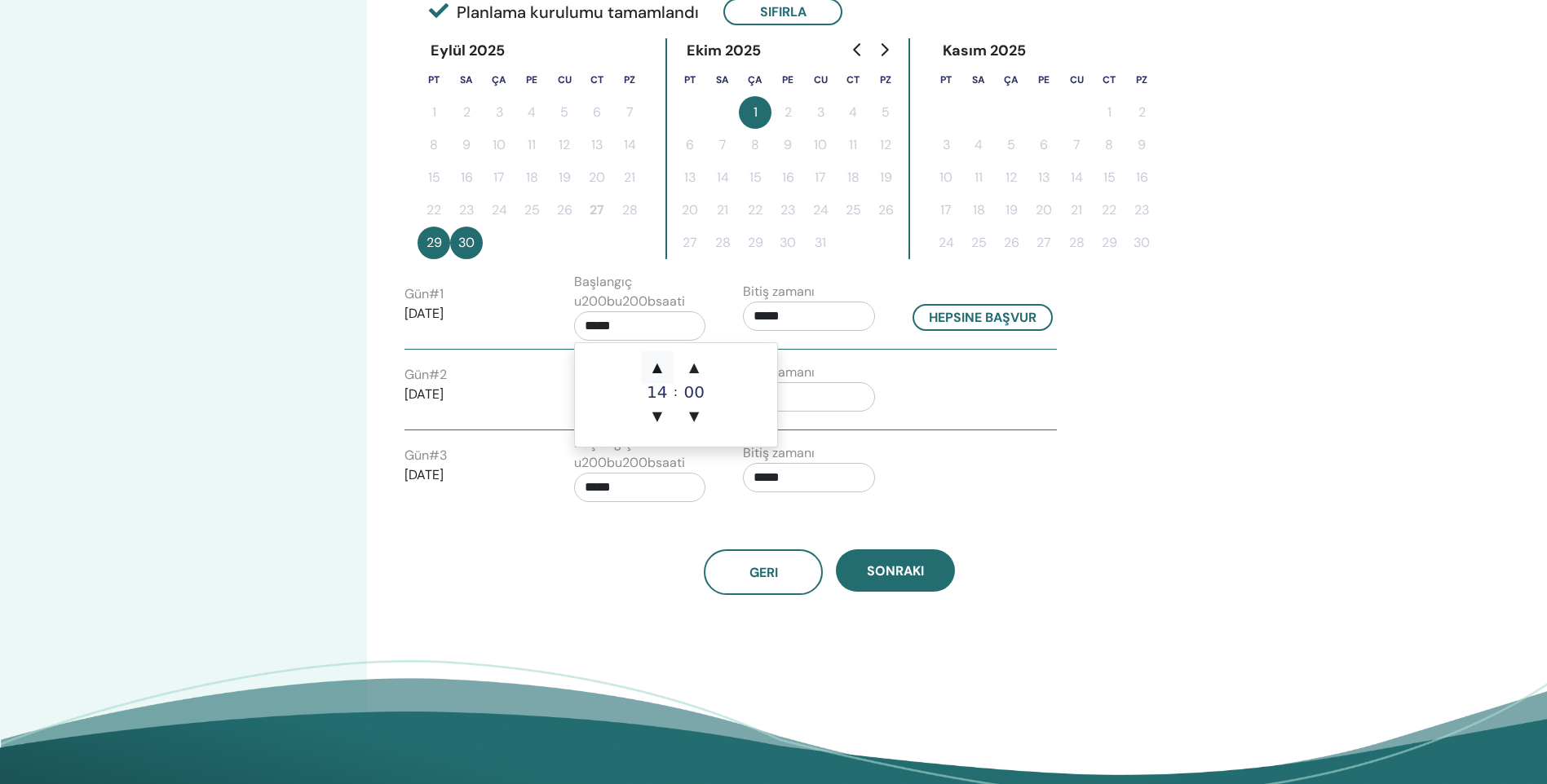
click at [647, 357] on span "▲" at bounding box center [656, 367] width 32 height 32
click at [647, 357] on span "▲" at bounding box center [656, 367] width 32 height 32
click at [647, 357] on span "▲" at bounding box center [656, 367] width 32 height 32
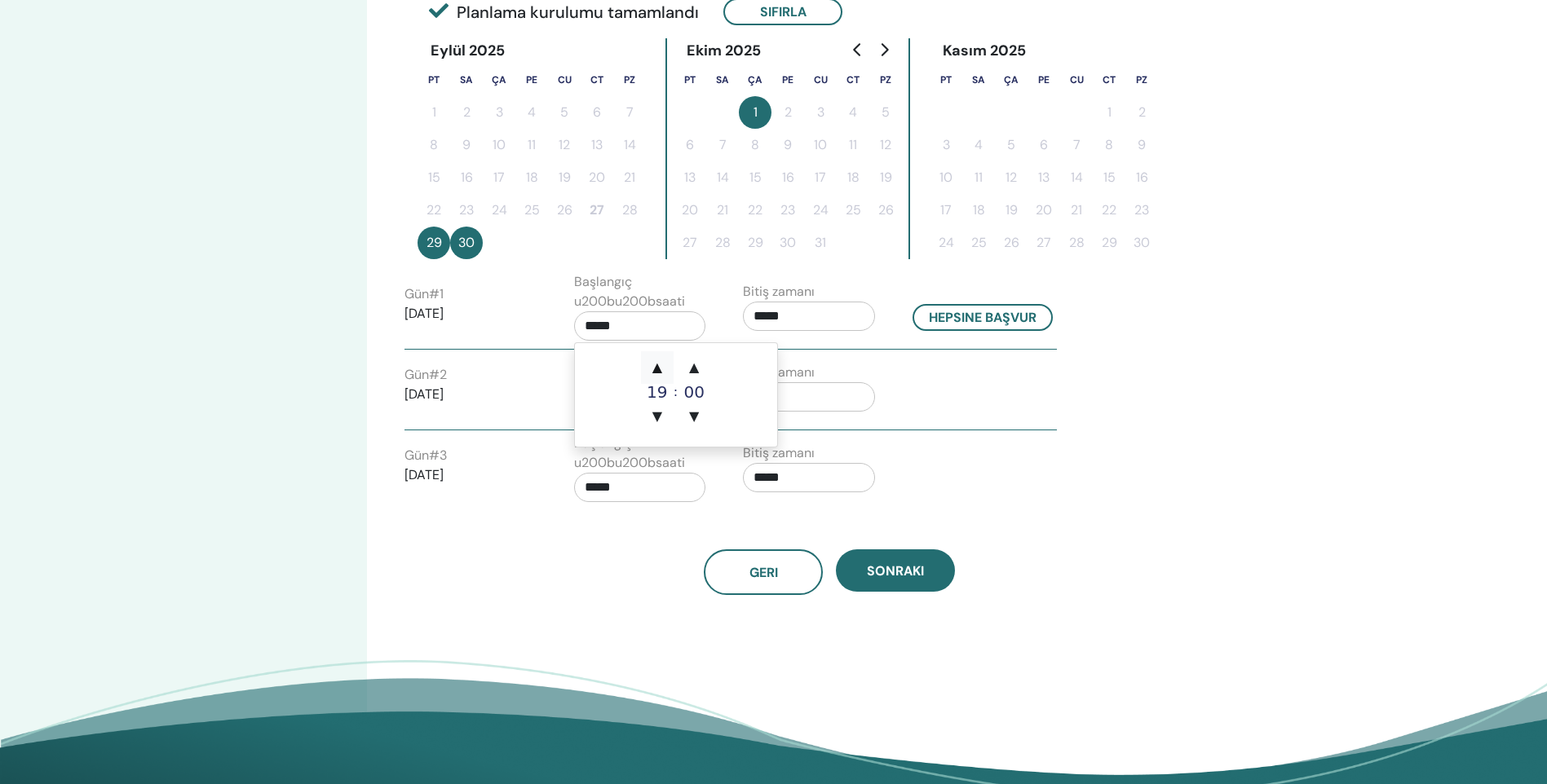
type input "*****"
click at [997, 310] on button "Hepsine başvur" at bounding box center [983, 317] width 140 height 27
type input "*****"
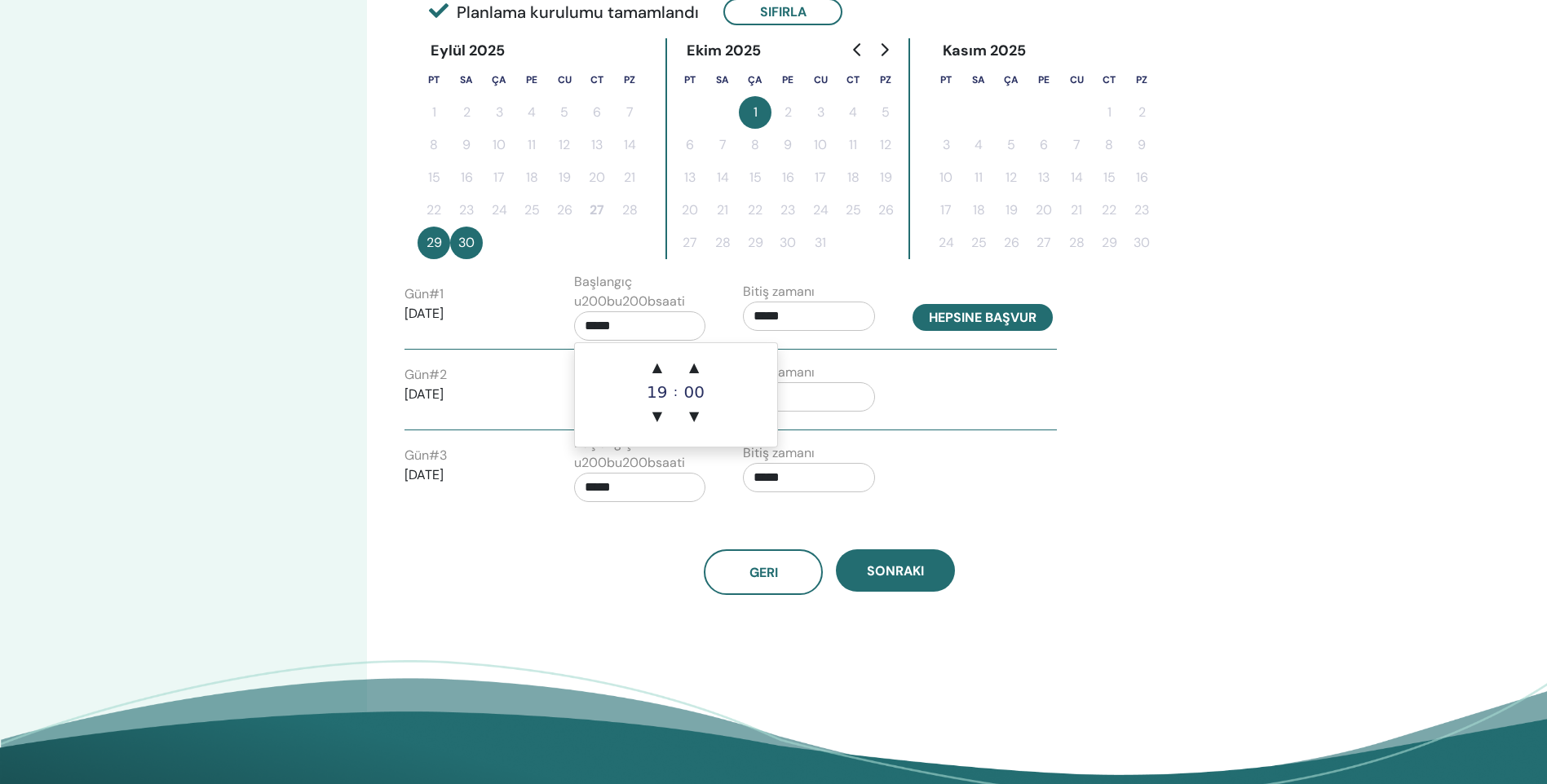
type input "*****"
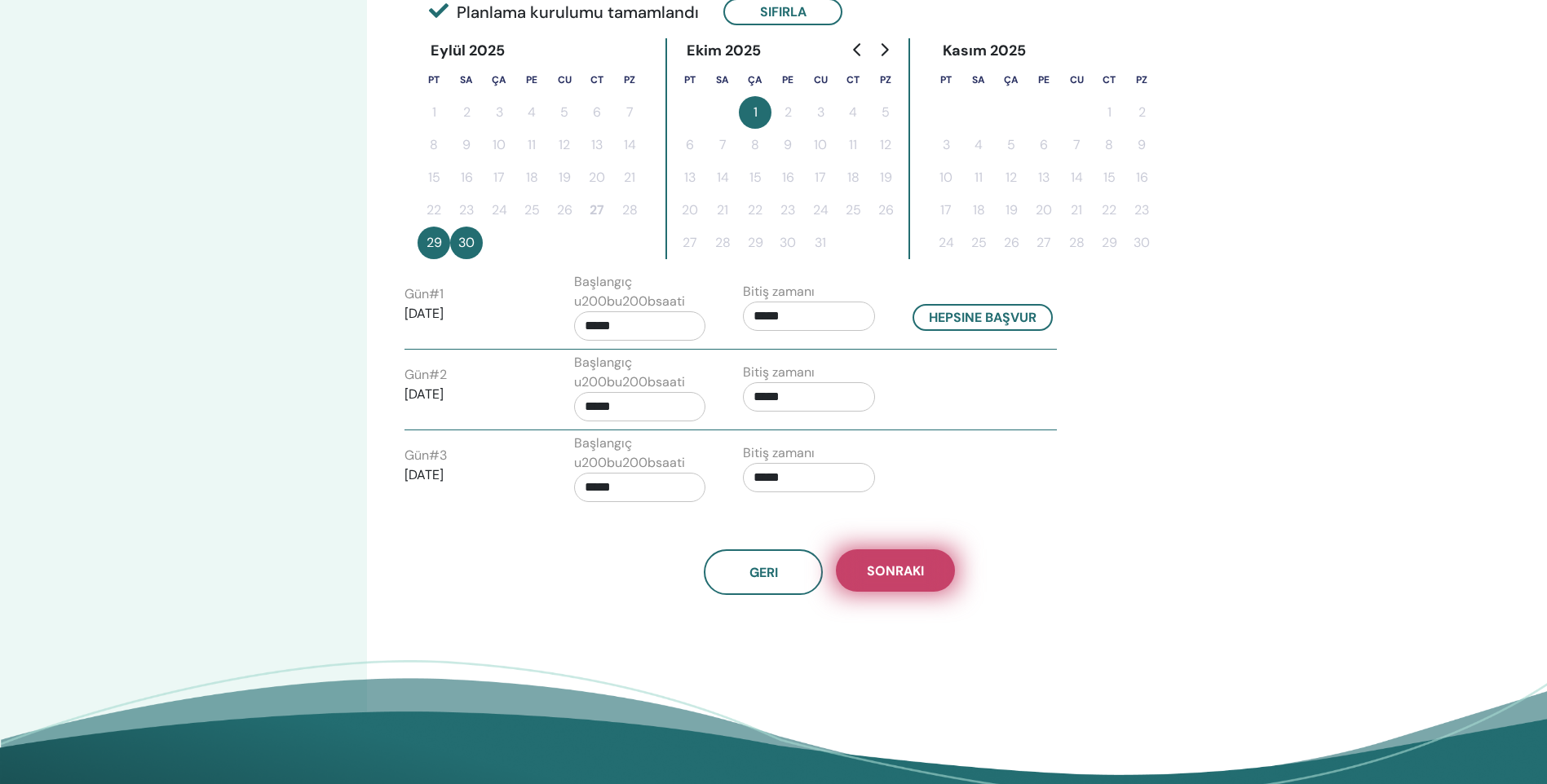
click at [912, 578] on span "Sonraki" at bounding box center [895, 571] width 57 height 18
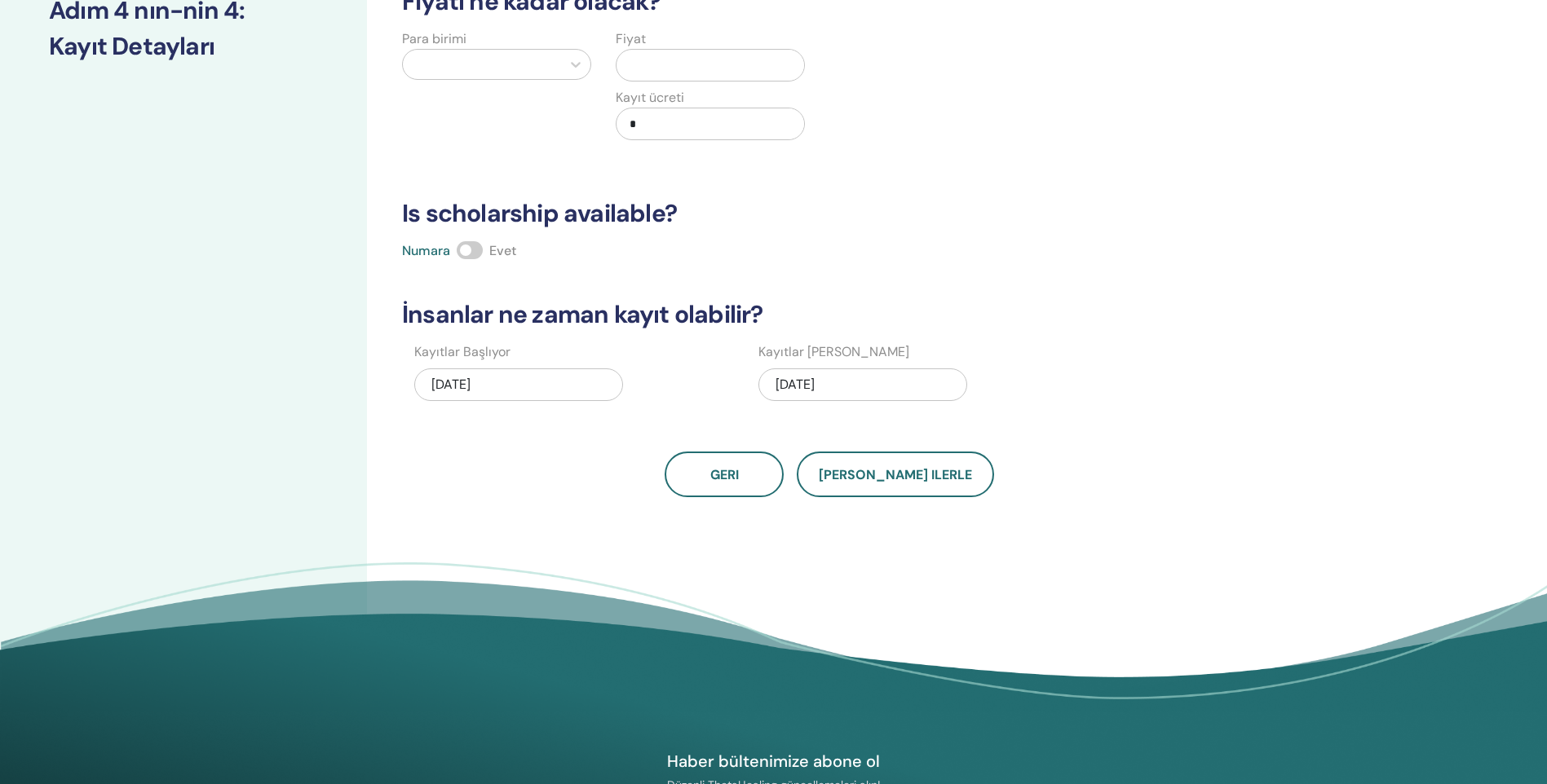
scroll to position [0, 0]
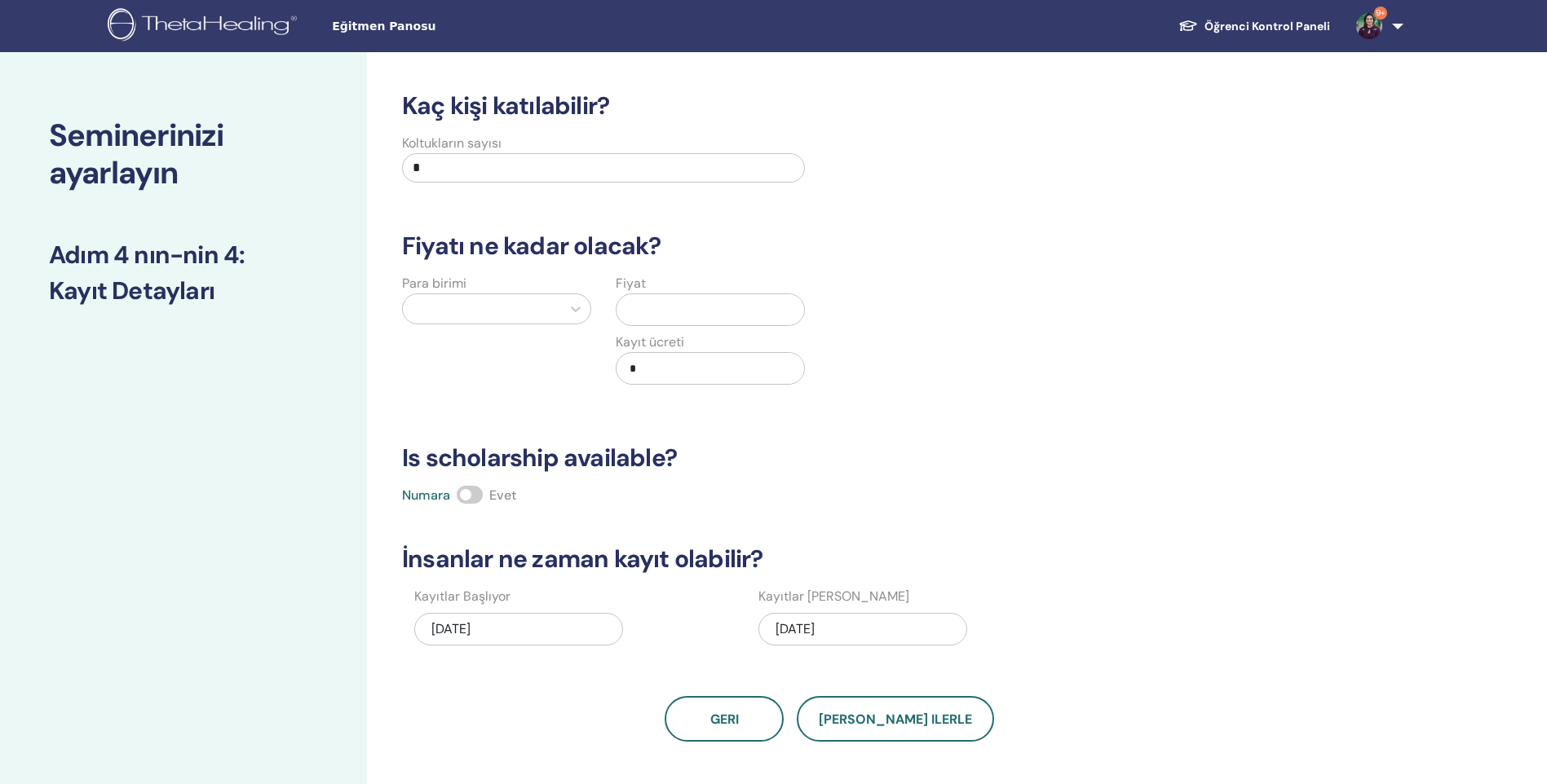
drag, startPoint x: 431, startPoint y: 166, endPoint x: 328, endPoint y: 186, distance: 104.9
click at [336, 191] on div "Seminerinizi ayarlayın Adım 4 nın-nin 4 : Kayıt Detayları Kaç kişi katılabilir?…" at bounding box center [773, 511] width 1547 height 917
type input "**"
click at [919, 244] on h3 "Fiyatı ne kadar olacak?" at bounding box center [829, 245] width 875 height 29
click at [520, 314] on div at bounding box center [482, 309] width 142 height 23
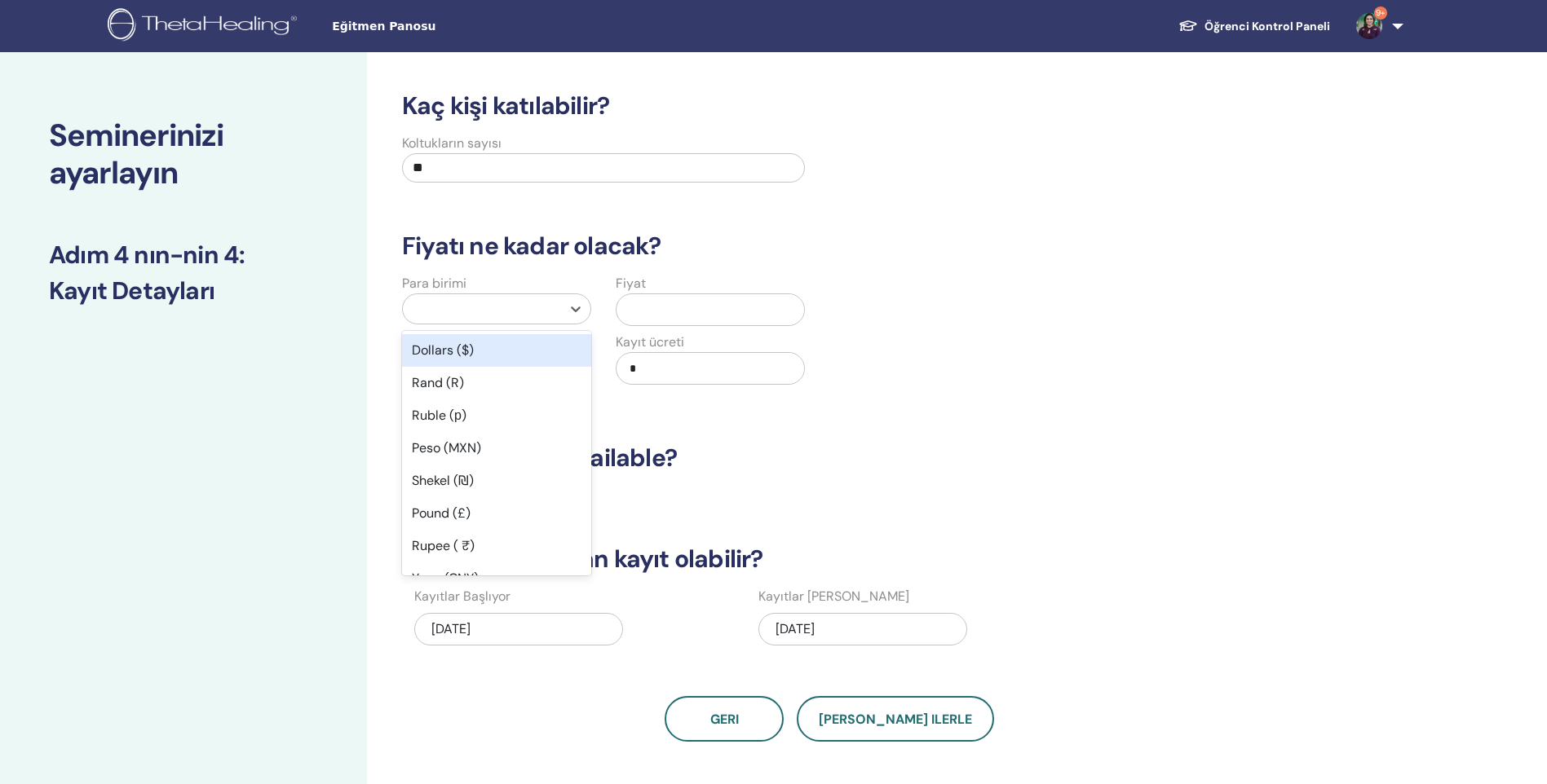
click at [522, 343] on div "Dollars ($)" at bounding box center [497, 350] width 189 height 32
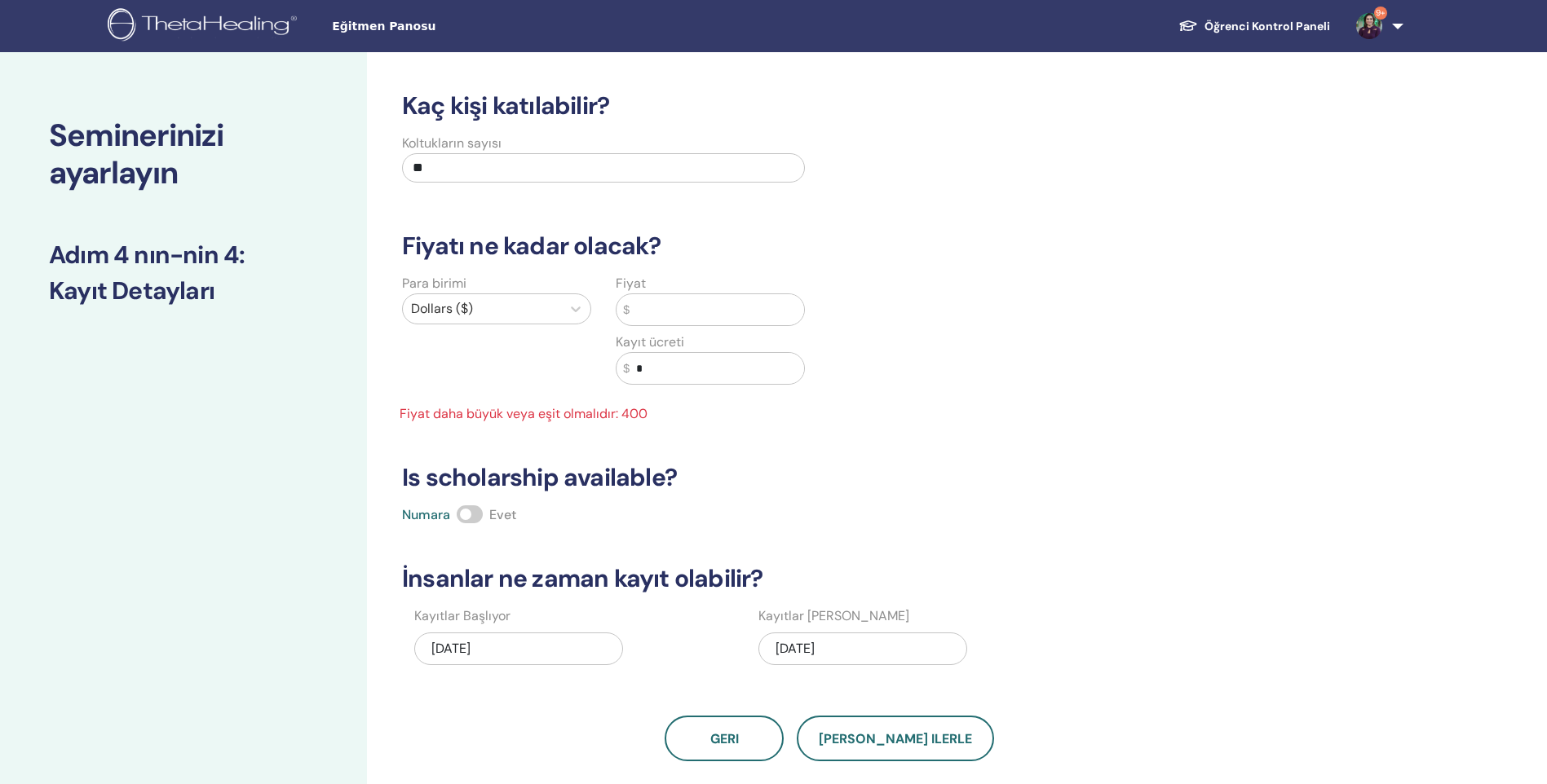
click at [685, 306] on input "text" at bounding box center [716, 309] width 174 height 31
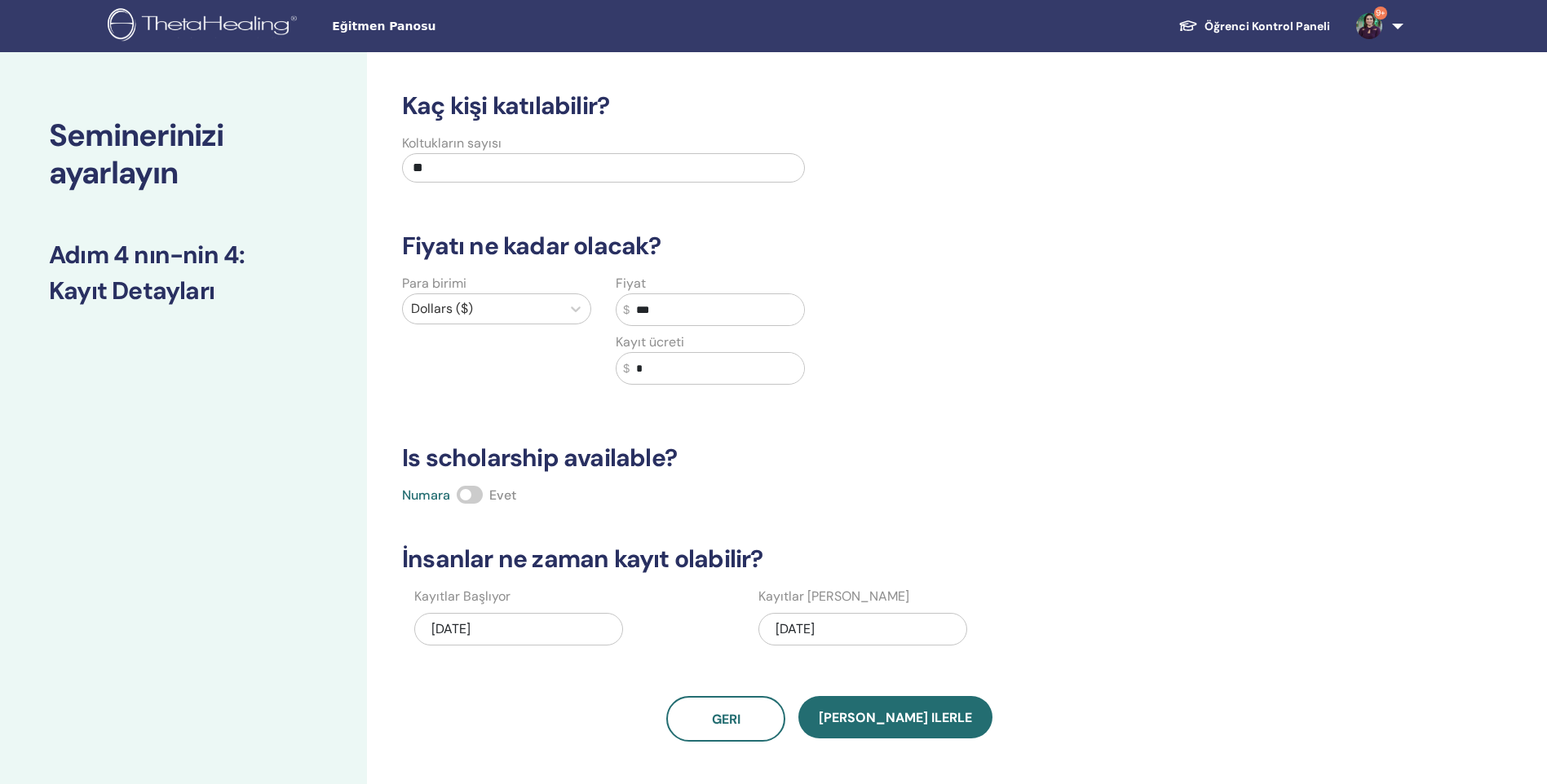
type input "***"
click at [469, 500] on span at bounding box center [470, 494] width 26 height 18
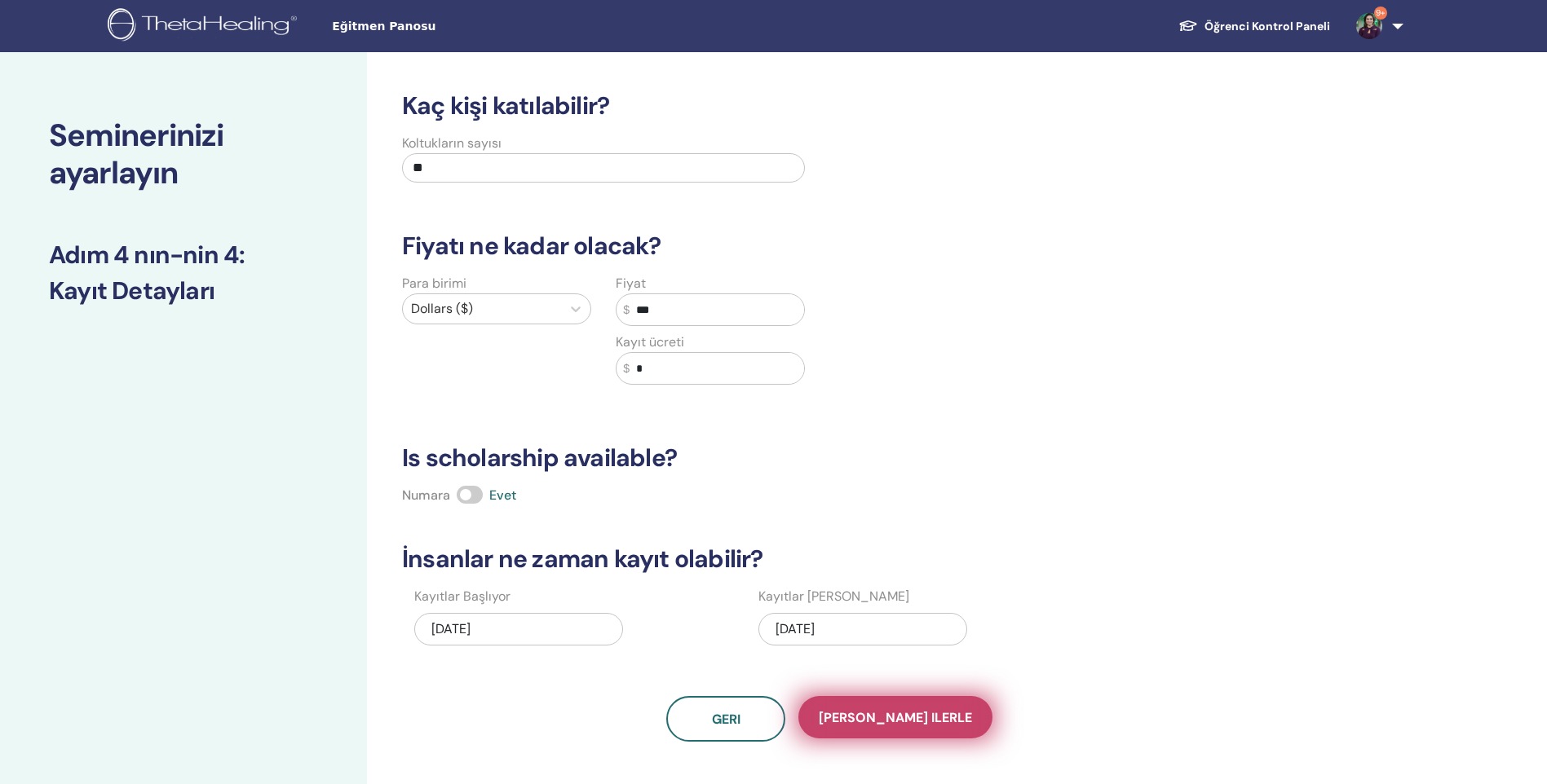
click at [887, 725] on span "Kaydet ilerle" at bounding box center [895, 717] width 153 height 18
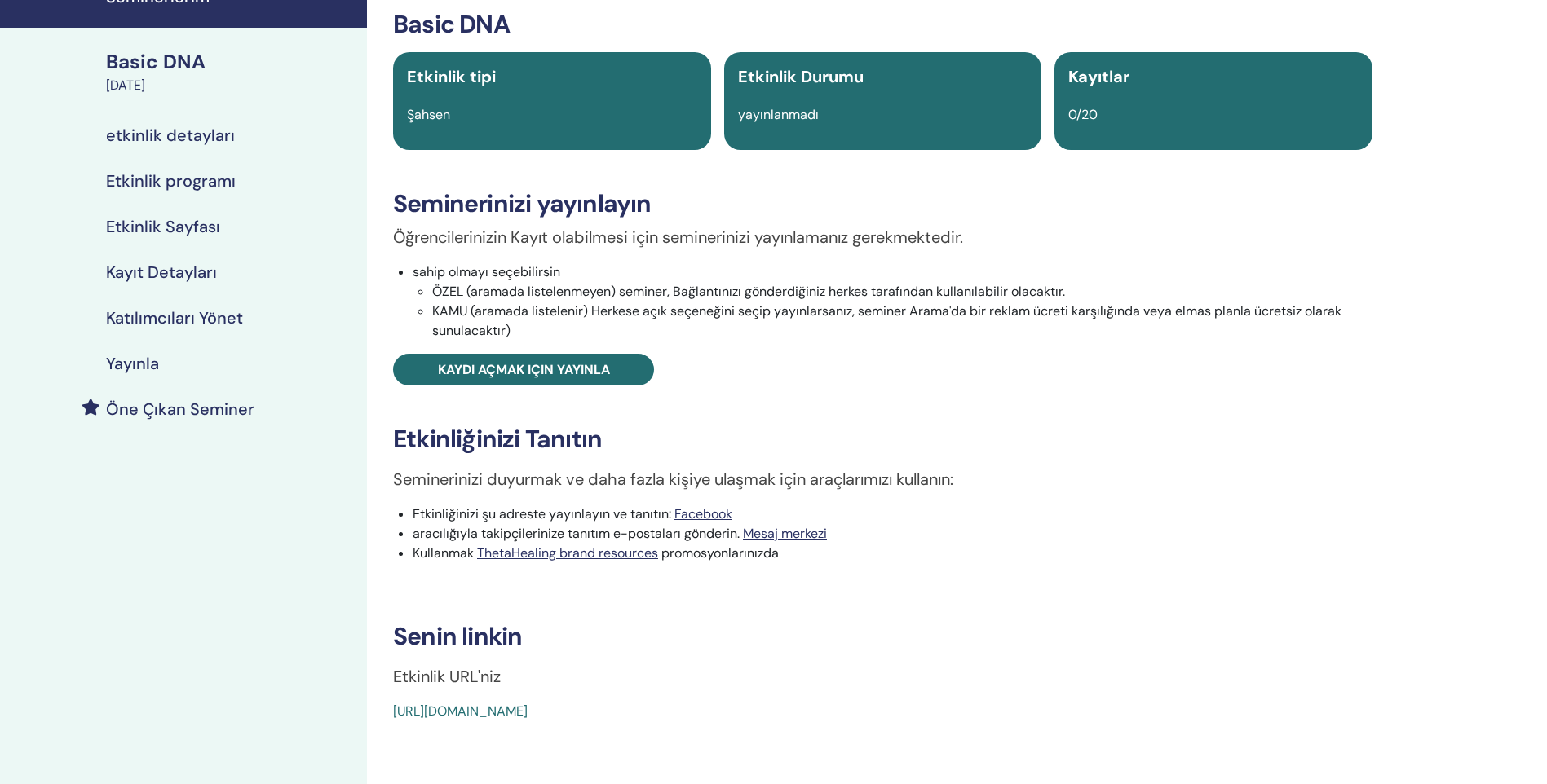
scroll to position [326, 0]
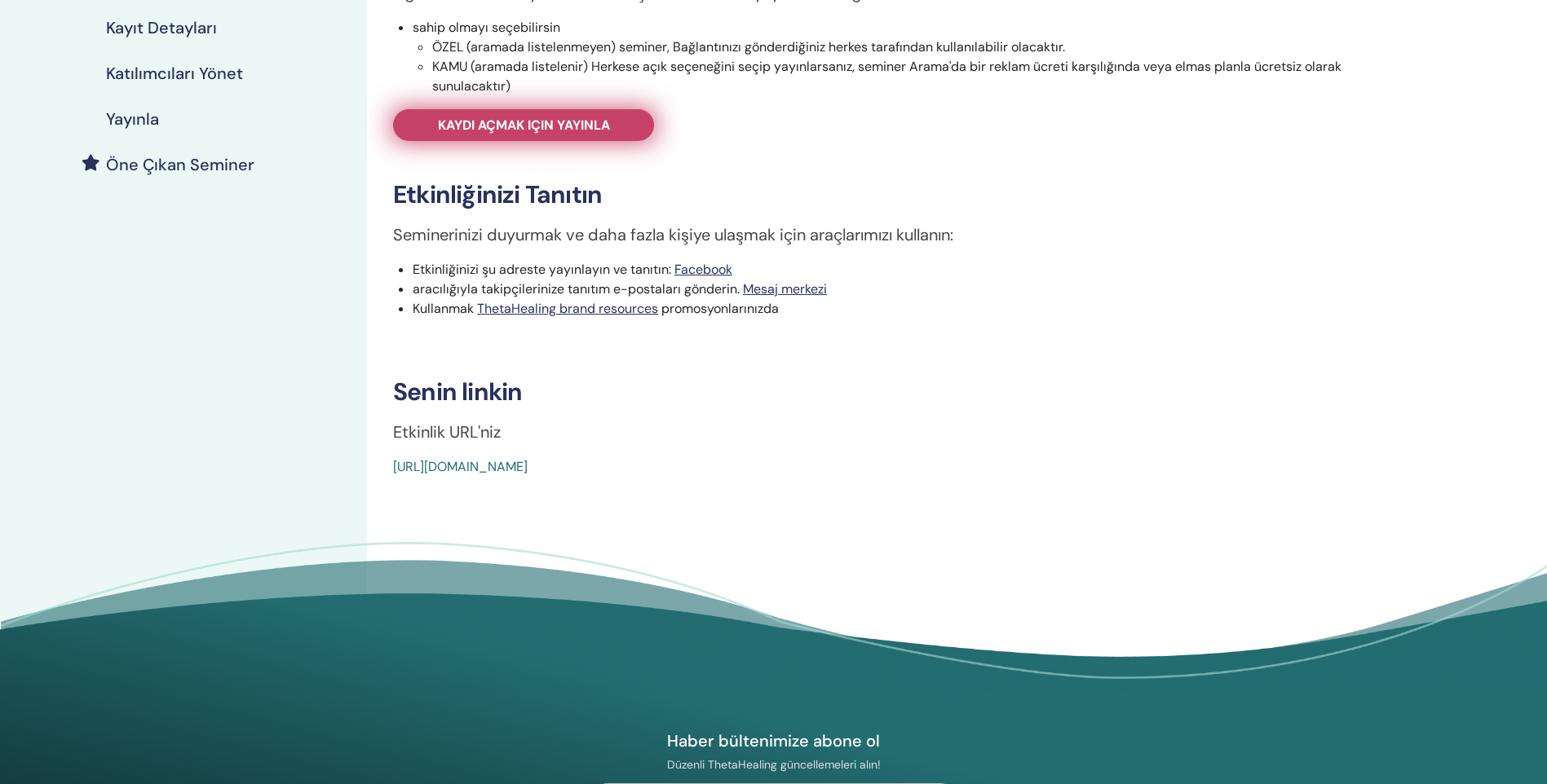
click at [551, 124] on span "Kaydı açmak için yayınla" at bounding box center [524, 125] width 172 height 18
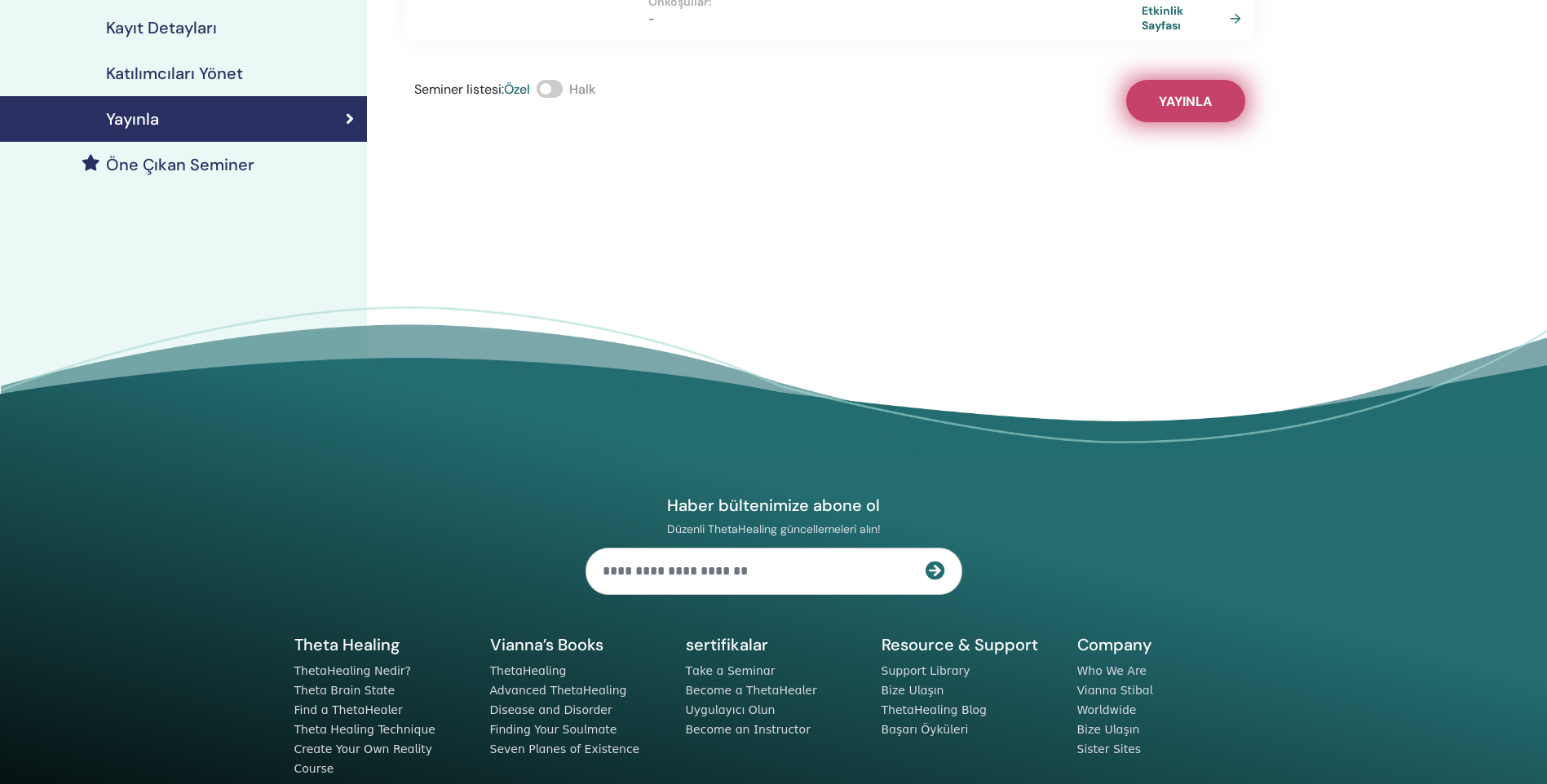
click at [1204, 95] on span "Yayınla" at bounding box center [1185, 102] width 53 height 18
